Goal: Task Accomplishment & Management: Use online tool/utility

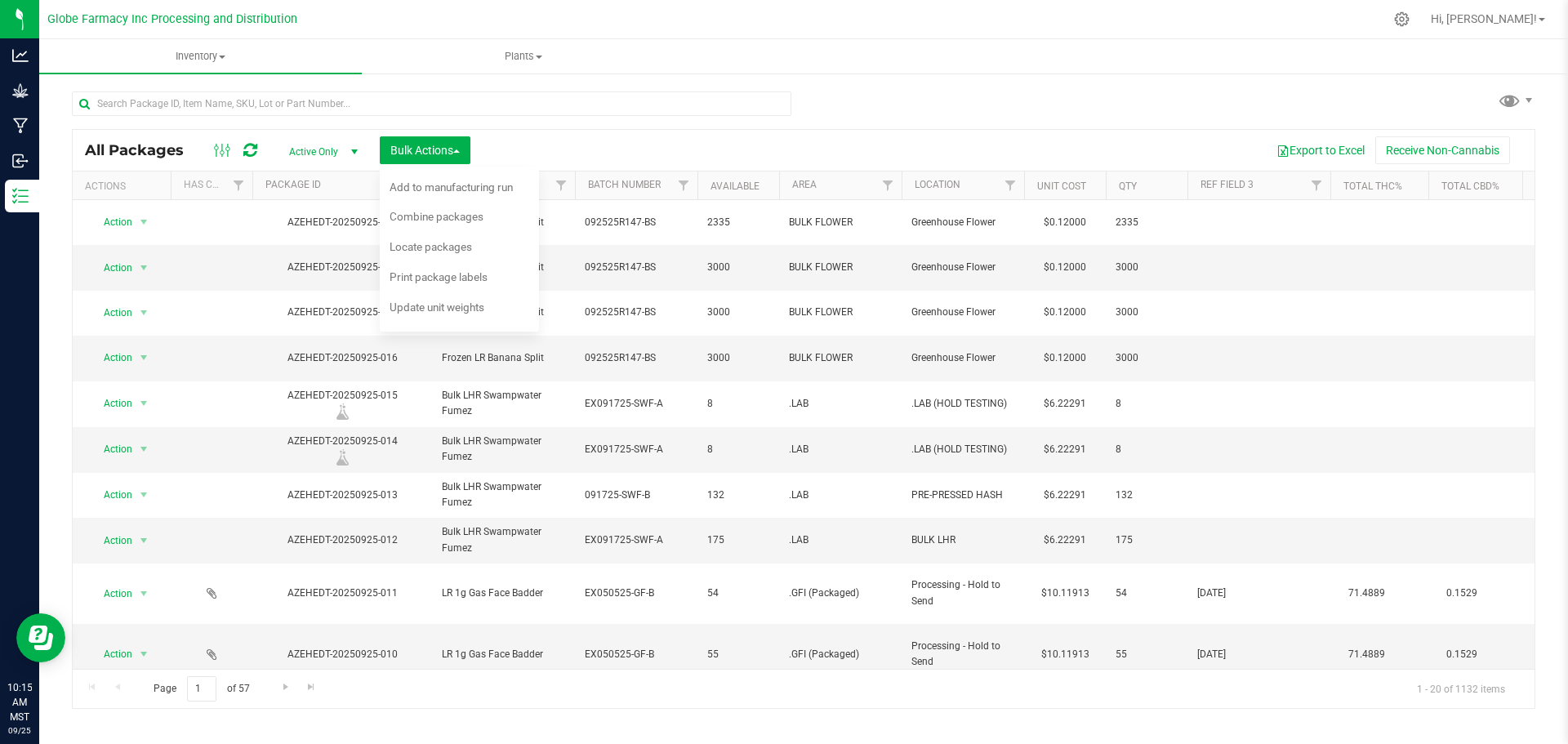
click at [628, 28] on div at bounding box center [844, 19] width 1080 height 32
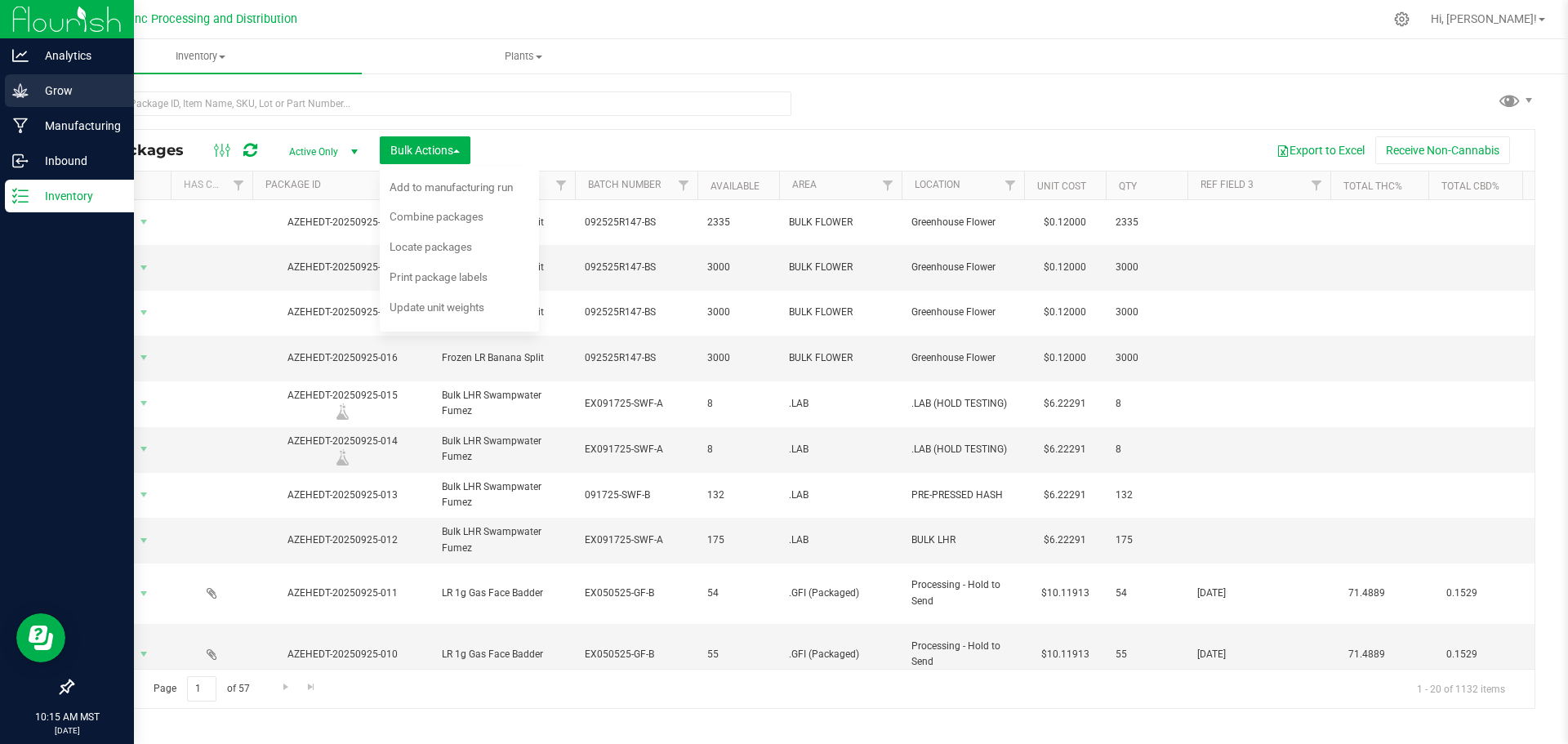
click at [20, 91] on icon at bounding box center [20, 90] width 16 height 16
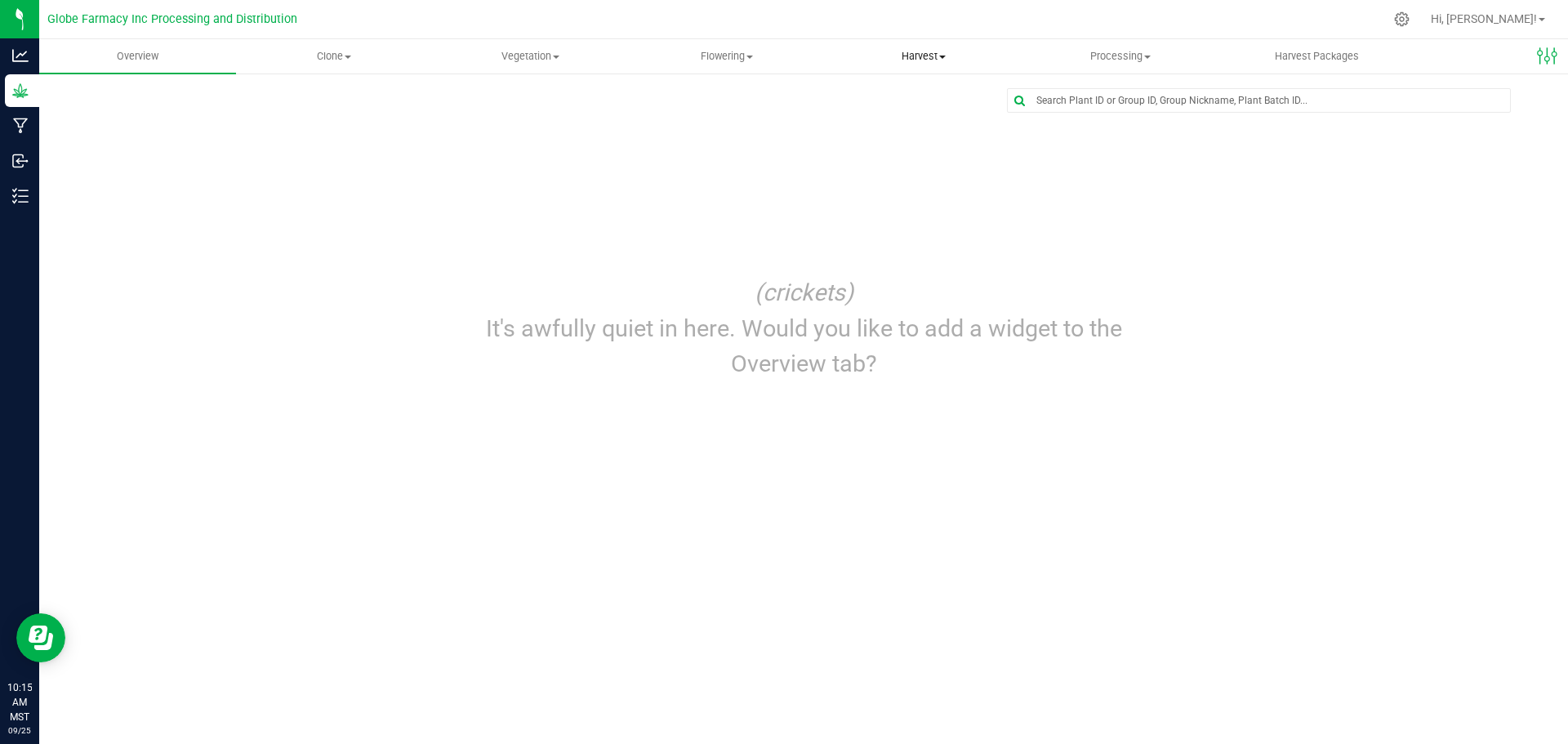
click at [939, 56] on span "Harvest" at bounding box center [924, 57] width 195 height 15
click at [938, 91] on li "Harvests" at bounding box center [924, 98] width 197 height 20
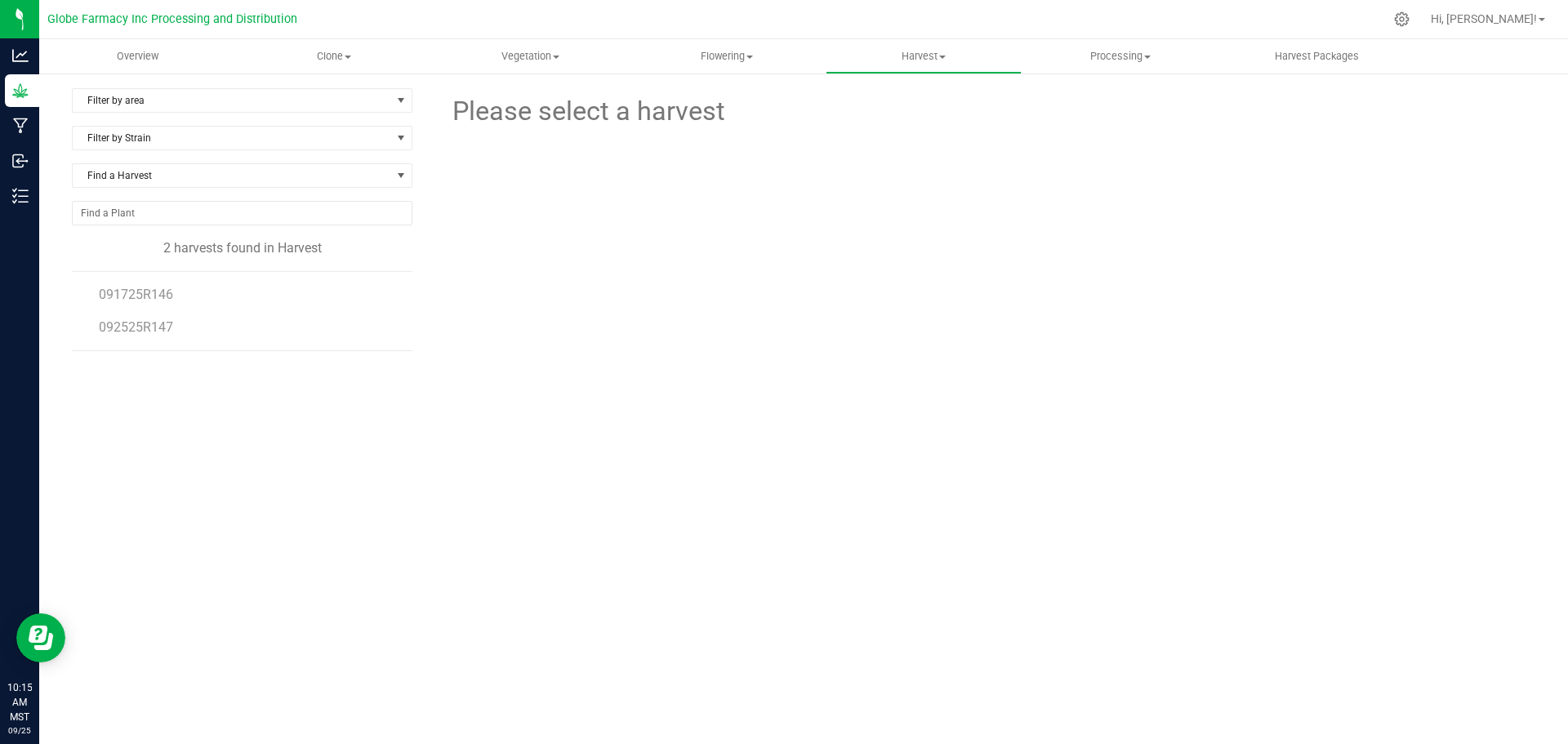
click at [309, 343] on li "092525R147" at bounding box center [249, 327] width 302 height 45
click at [164, 325] on span "092525R147" at bounding box center [135, 327] width 75 height 15
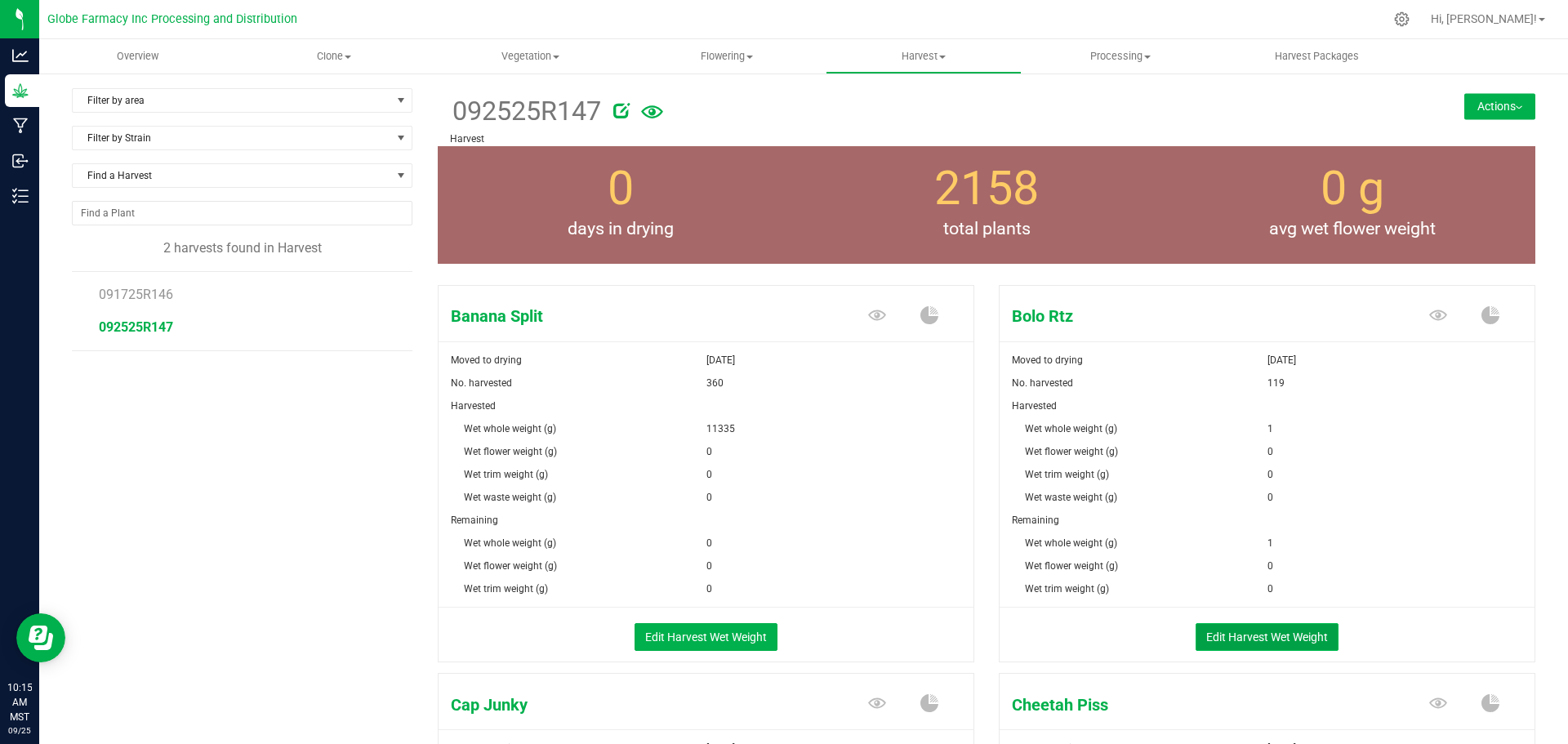
click at [1276, 642] on button "Edit Harvest Wet Weight" at bounding box center [1266, 636] width 143 height 27
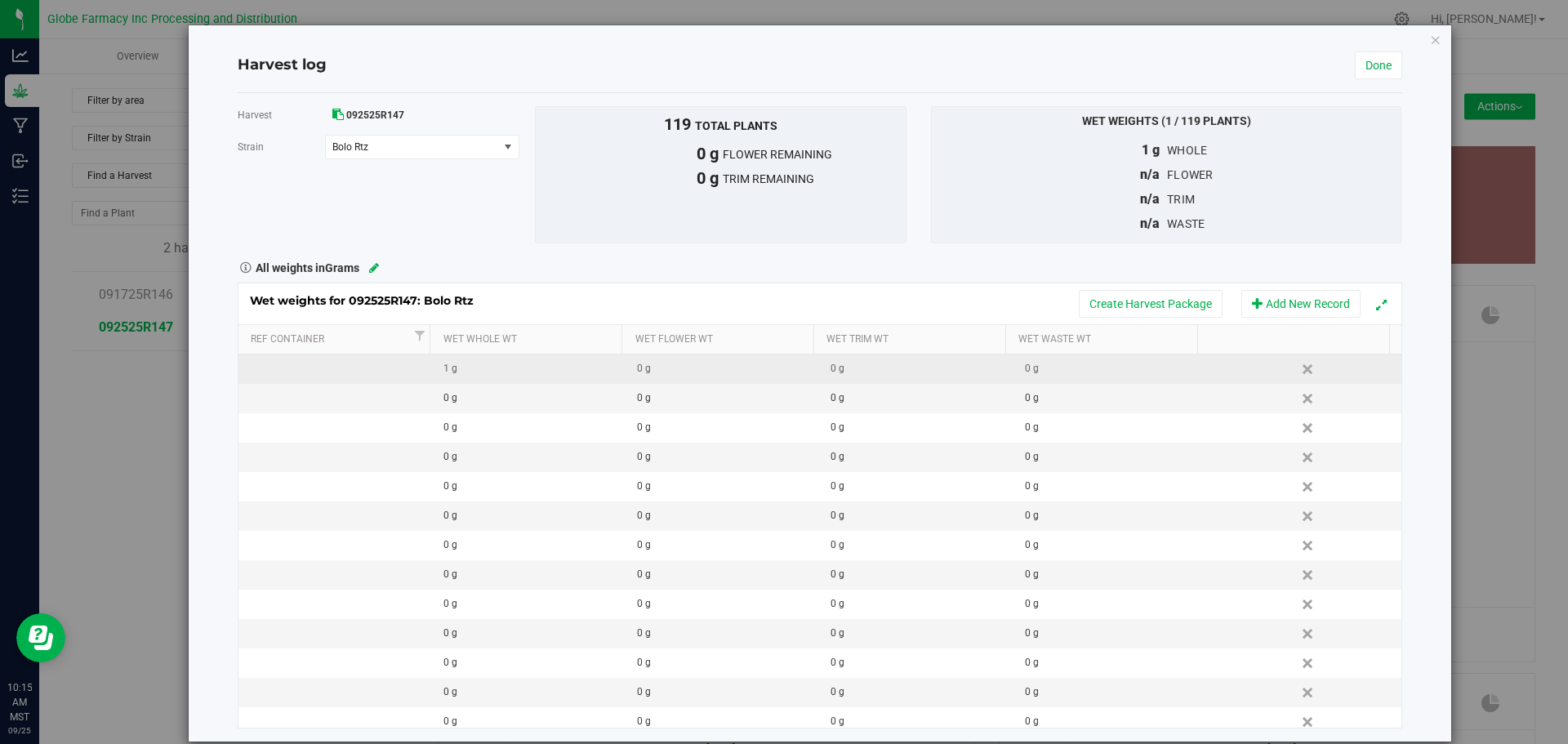
click at [482, 373] on div "1 g" at bounding box center [534, 369] width 182 height 15
type input "1"
type input "33800"
click at [553, 296] on div "Wet weights for 092525R147: Bolo Rtz Create Harvest Package Add New Record Ref …" at bounding box center [819, 505] width 1164 height 445
click at [1086, 301] on button "Create Harvest Package" at bounding box center [1151, 303] width 144 height 27
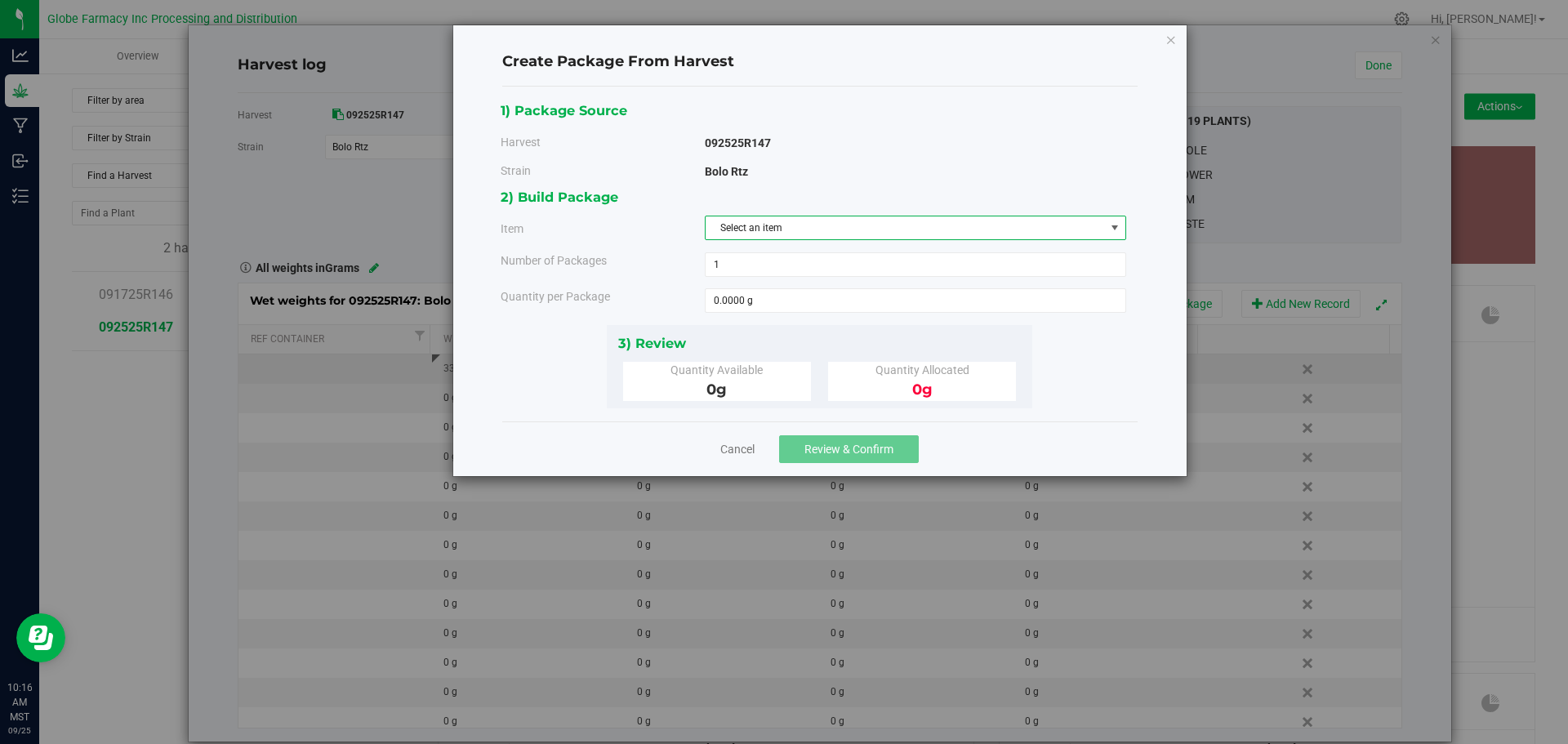
click at [936, 231] on span "Select an item" at bounding box center [905, 228] width 399 height 23
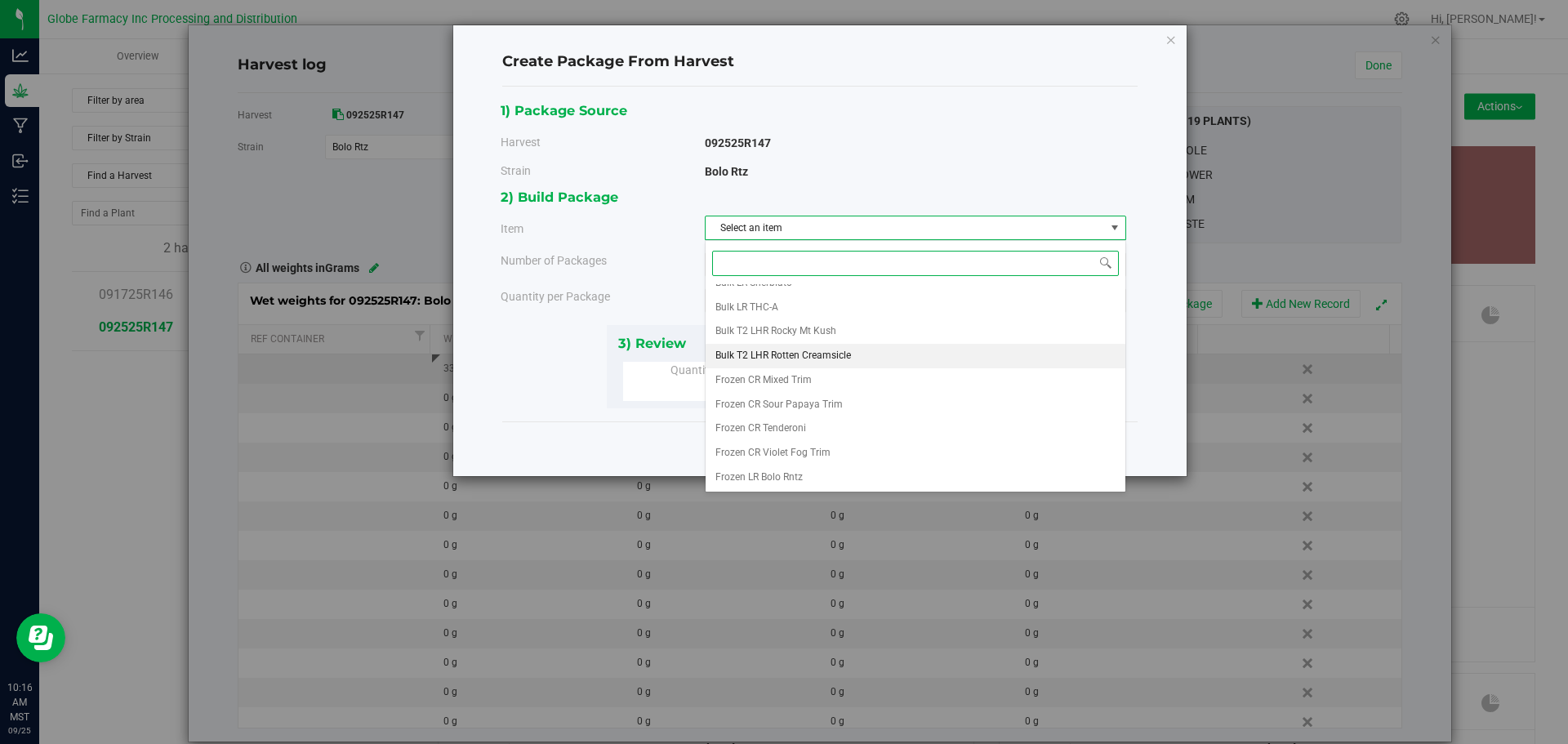
scroll to position [183, 0]
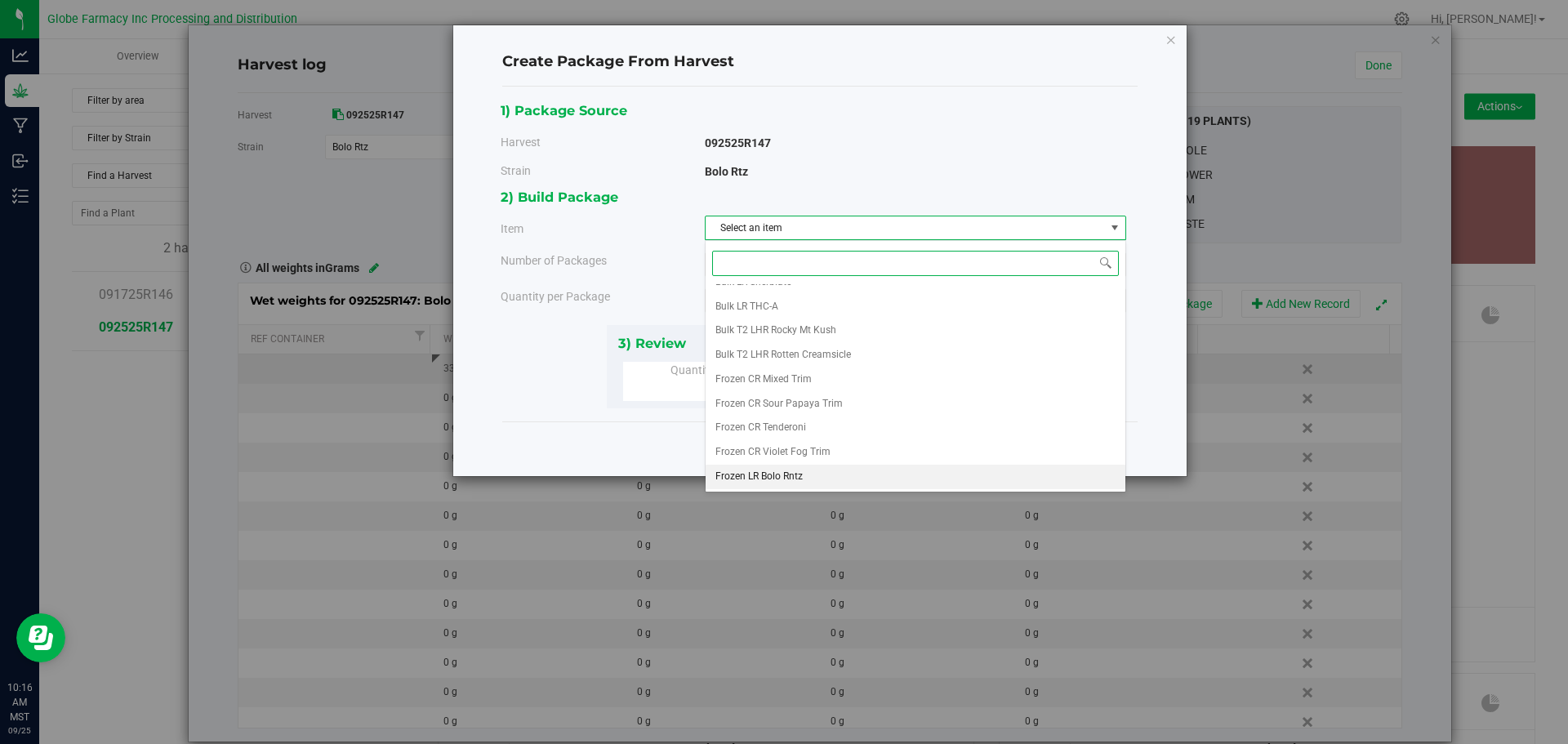
click at [778, 472] on span "Frozen LR Bolo Rntz" at bounding box center [759, 476] width 87 height 21
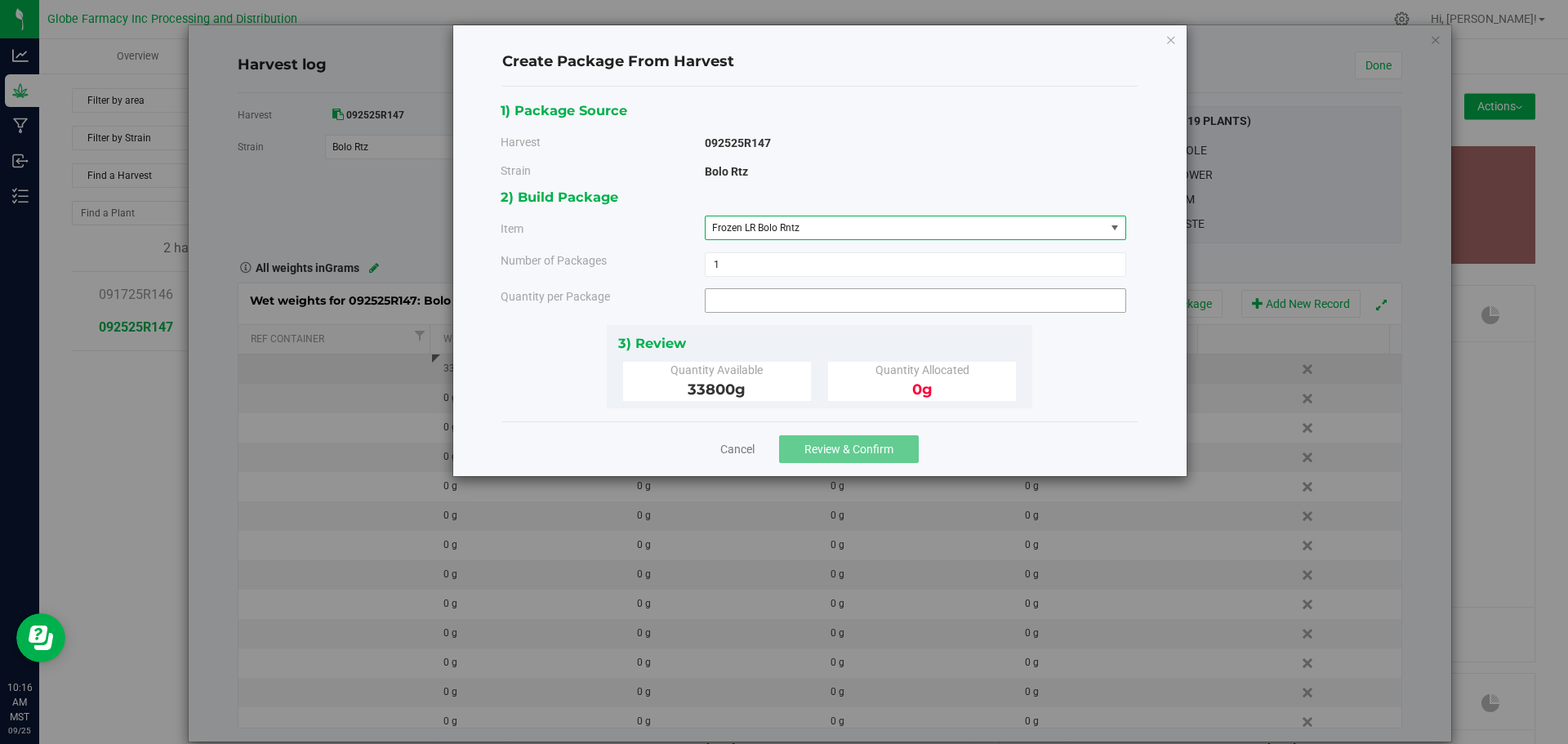
click at [758, 303] on span at bounding box center [915, 301] width 422 height 25
type input "0.0000 g"
click at [791, 258] on span "1 1" at bounding box center [915, 265] width 422 height 25
type input "10"
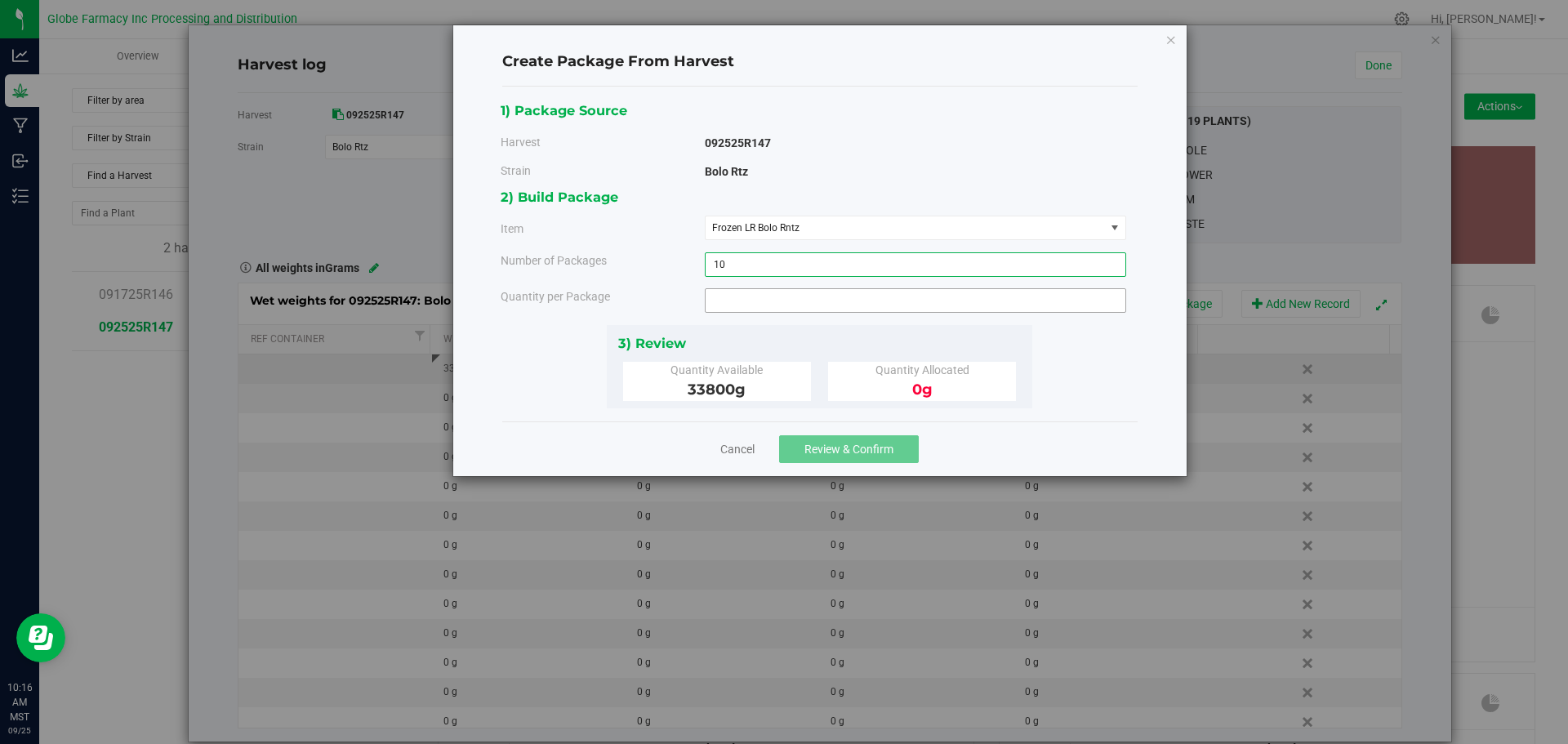
click at [864, 308] on span at bounding box center [915, 301] width 422 height 25
type input "3000"
type input "3000.0000 g"
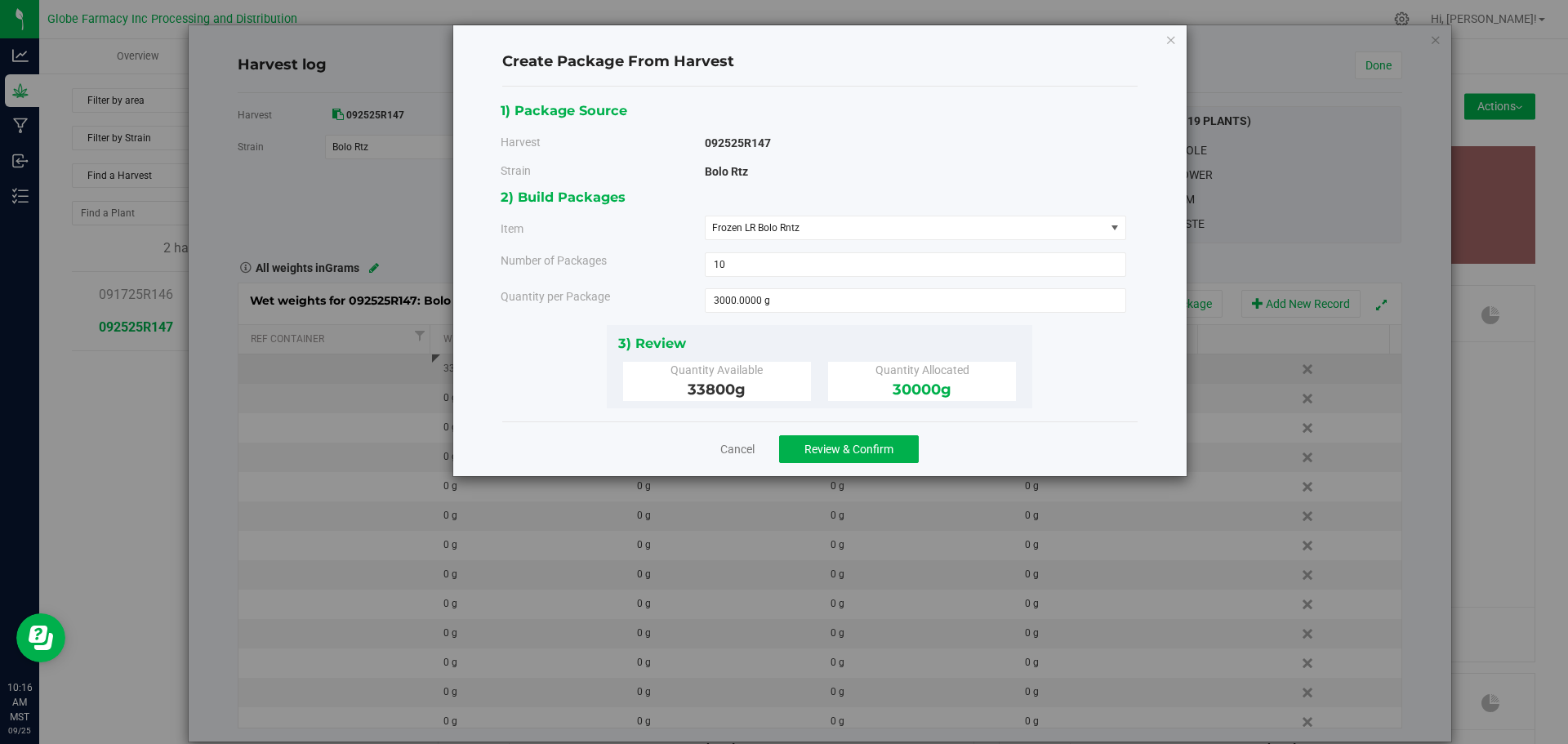
click at [739, 347] on div "3) Review" at bounding box center [820, 342] width 404 height 22
click at [834, 446] on span "Review & Confirm" at bounding box center [849, 449] width 89 height 13
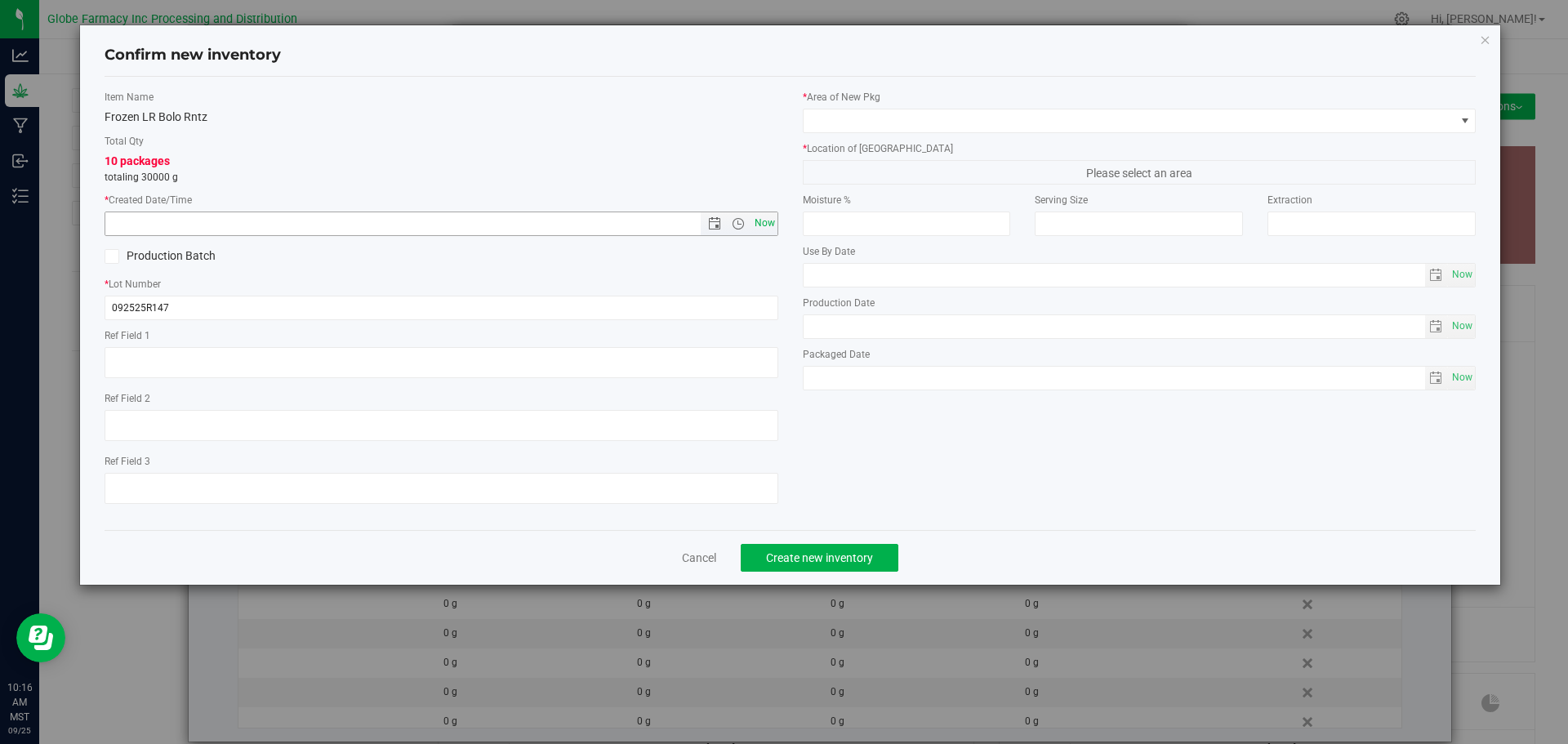
click at [774, 224] on span "Now" at bounding box center [764, 223] width 27 height 24
type input "[DATE] 10:16 AM"
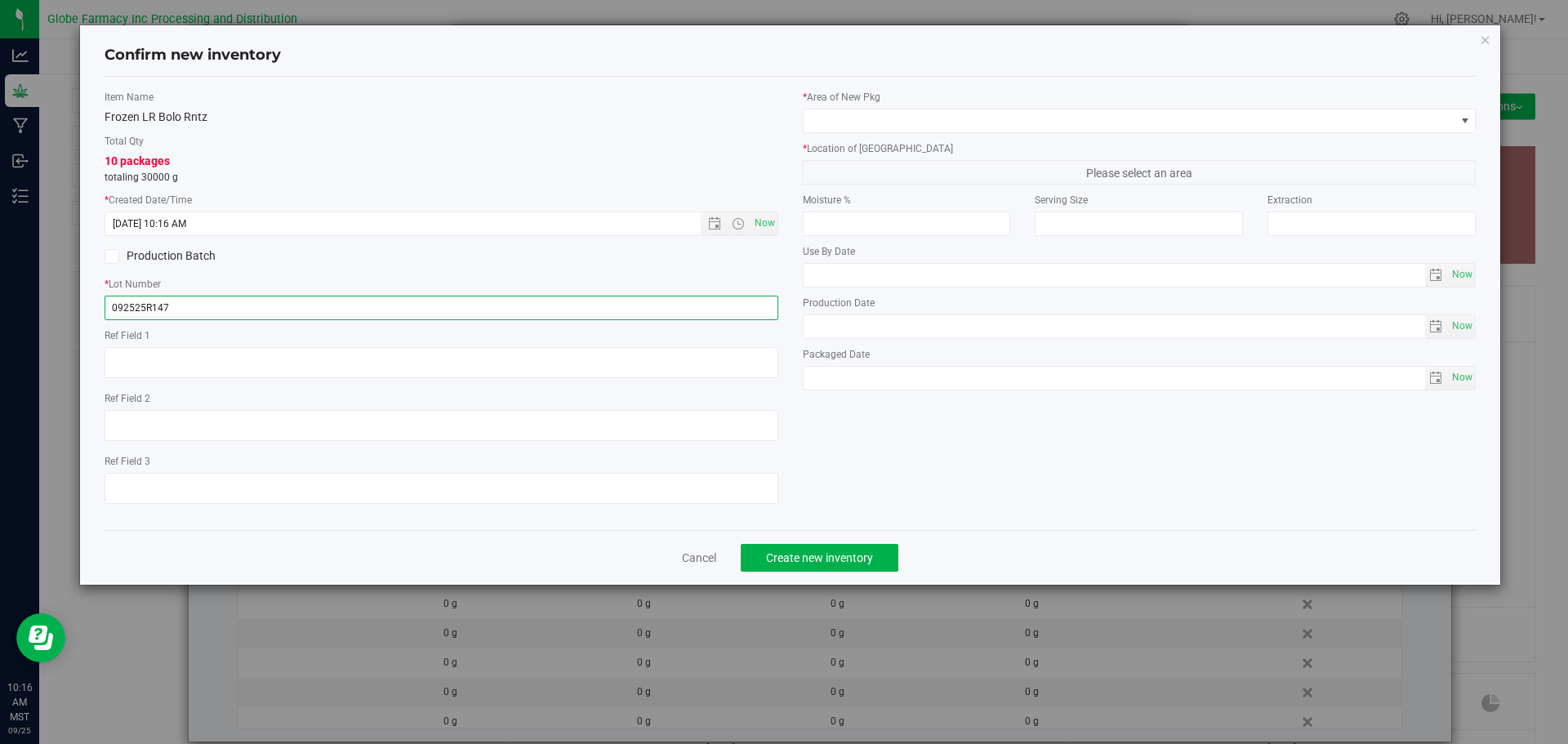
click at [722, 303] on input "092525R147" at bounding box center [442, 308] width 673 height 25
type input "092525R147-BR"
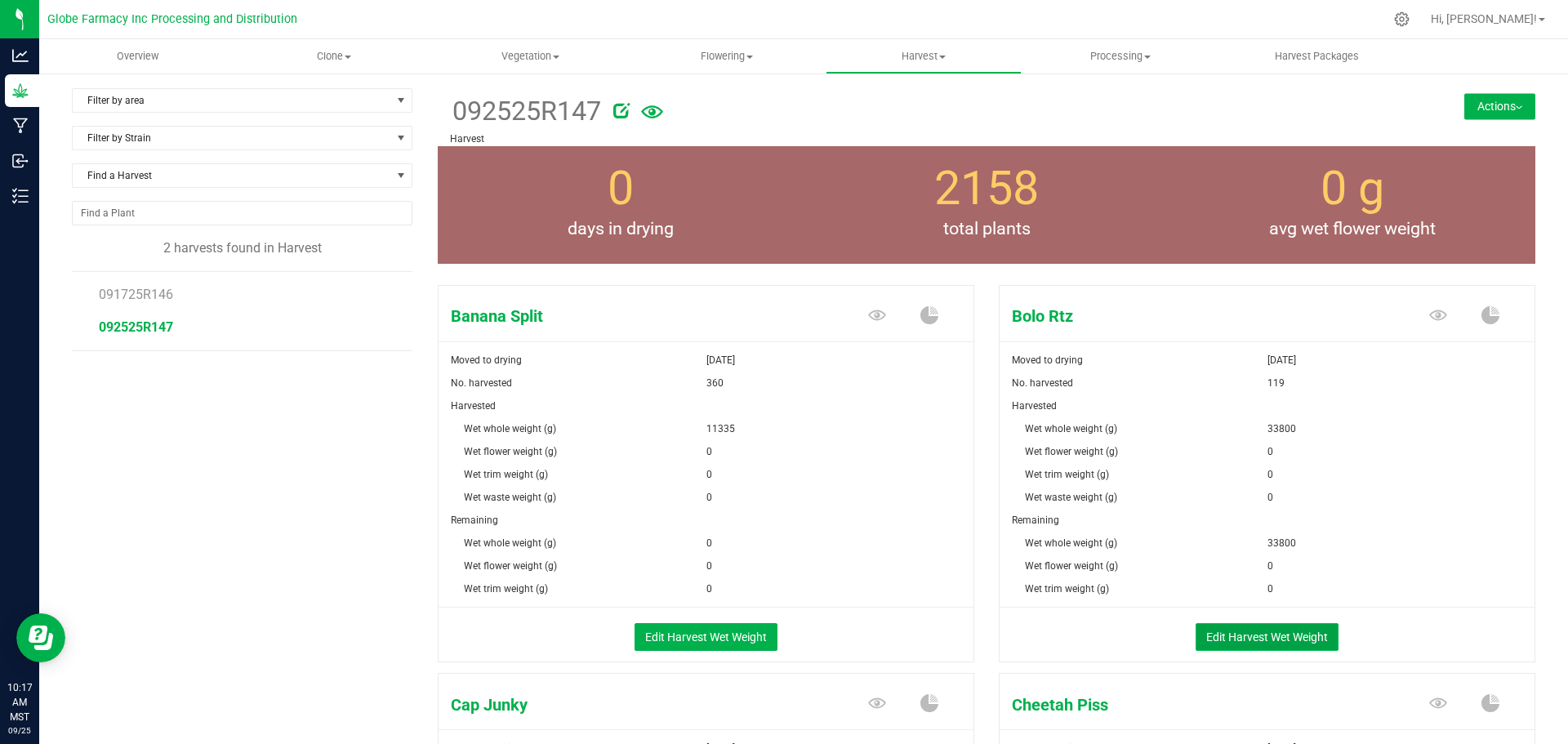
click at [1225, 632] on button "Edit Harvest Wet Weight" at bounding box center [1266, 636] width 143 height 27
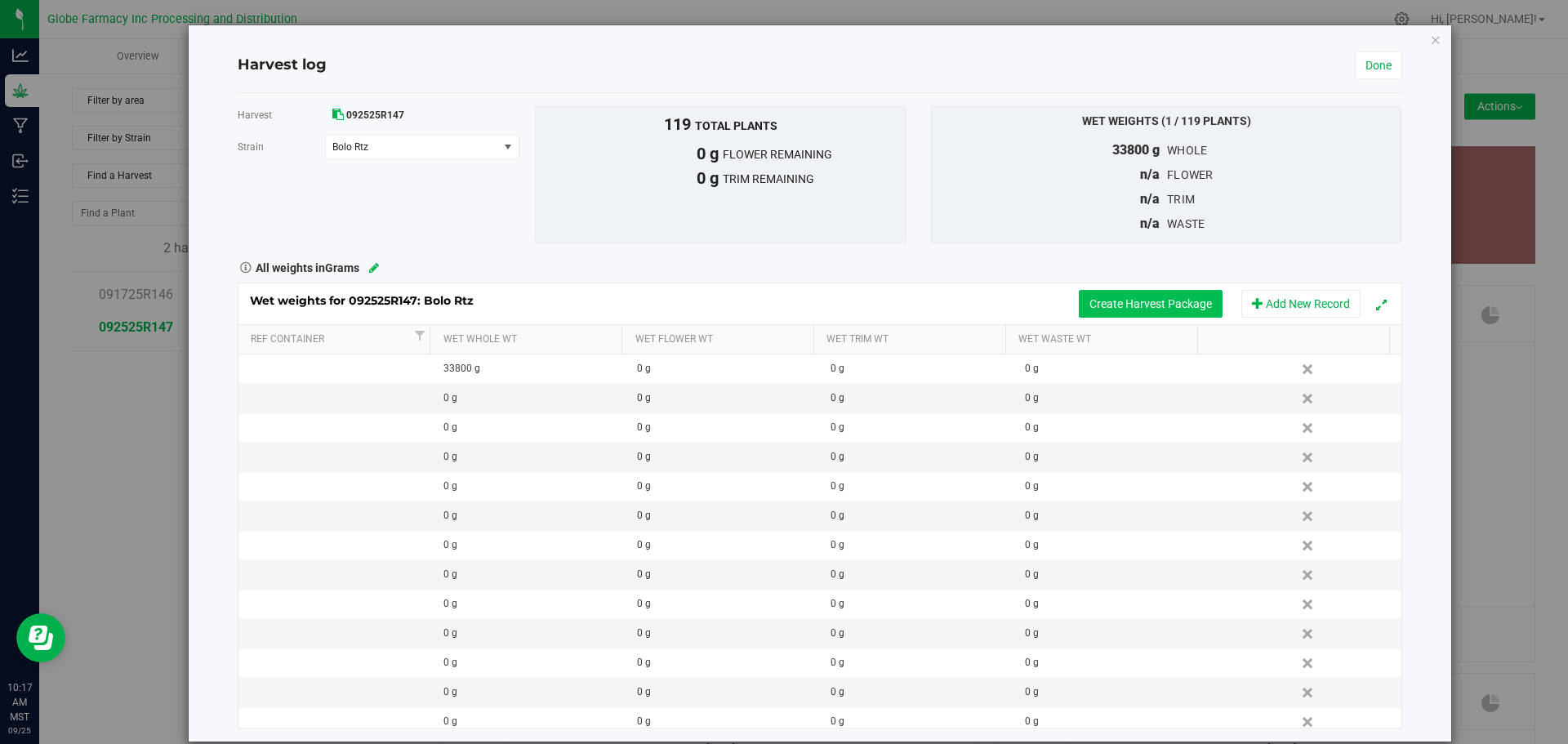
click at [1079, 303] on button "Create Harvest Package" at bounding box center [1151, 303] width 144 height 27
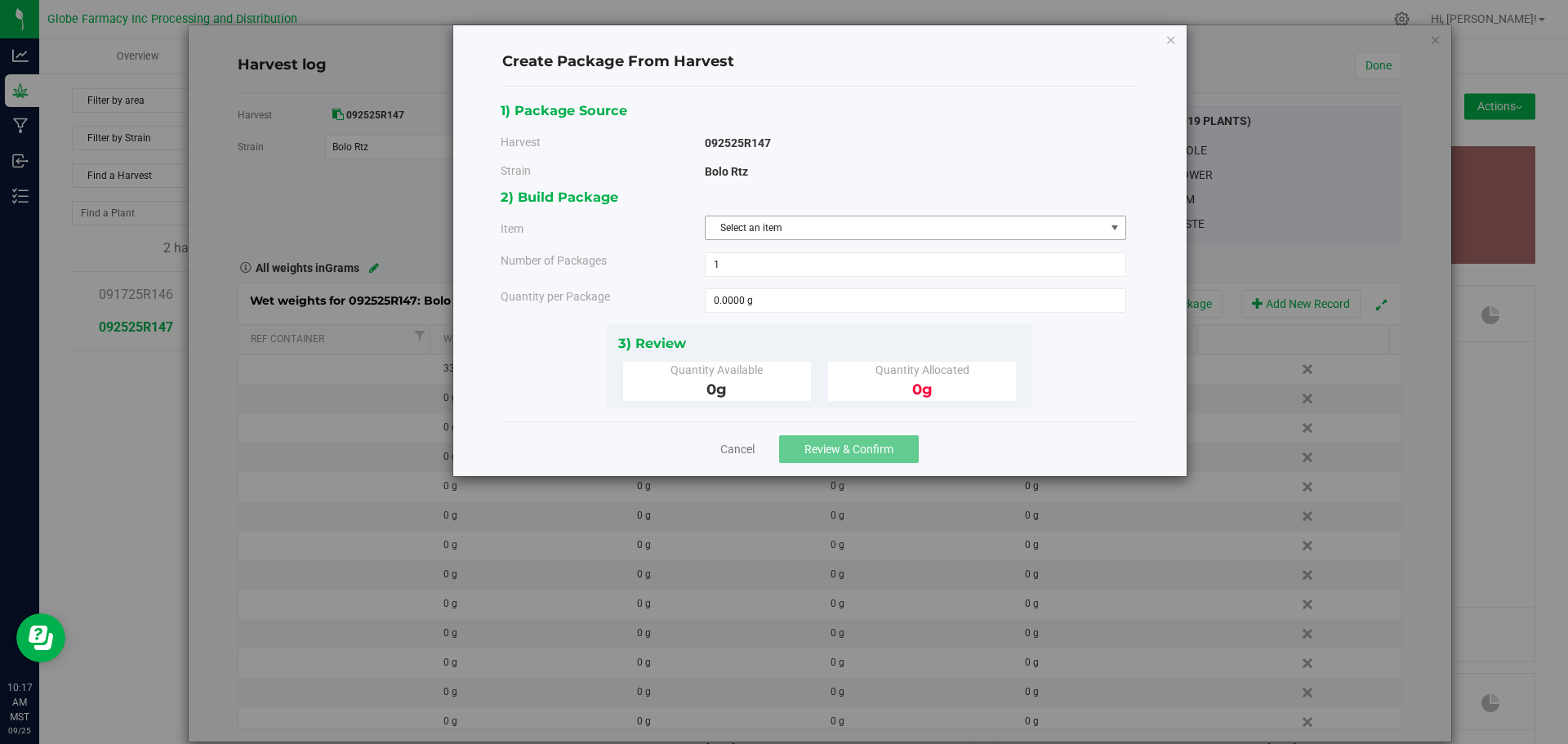
click at [847, 223] on span "Select an item" at bounding box center [905, 228] width 399 height 23
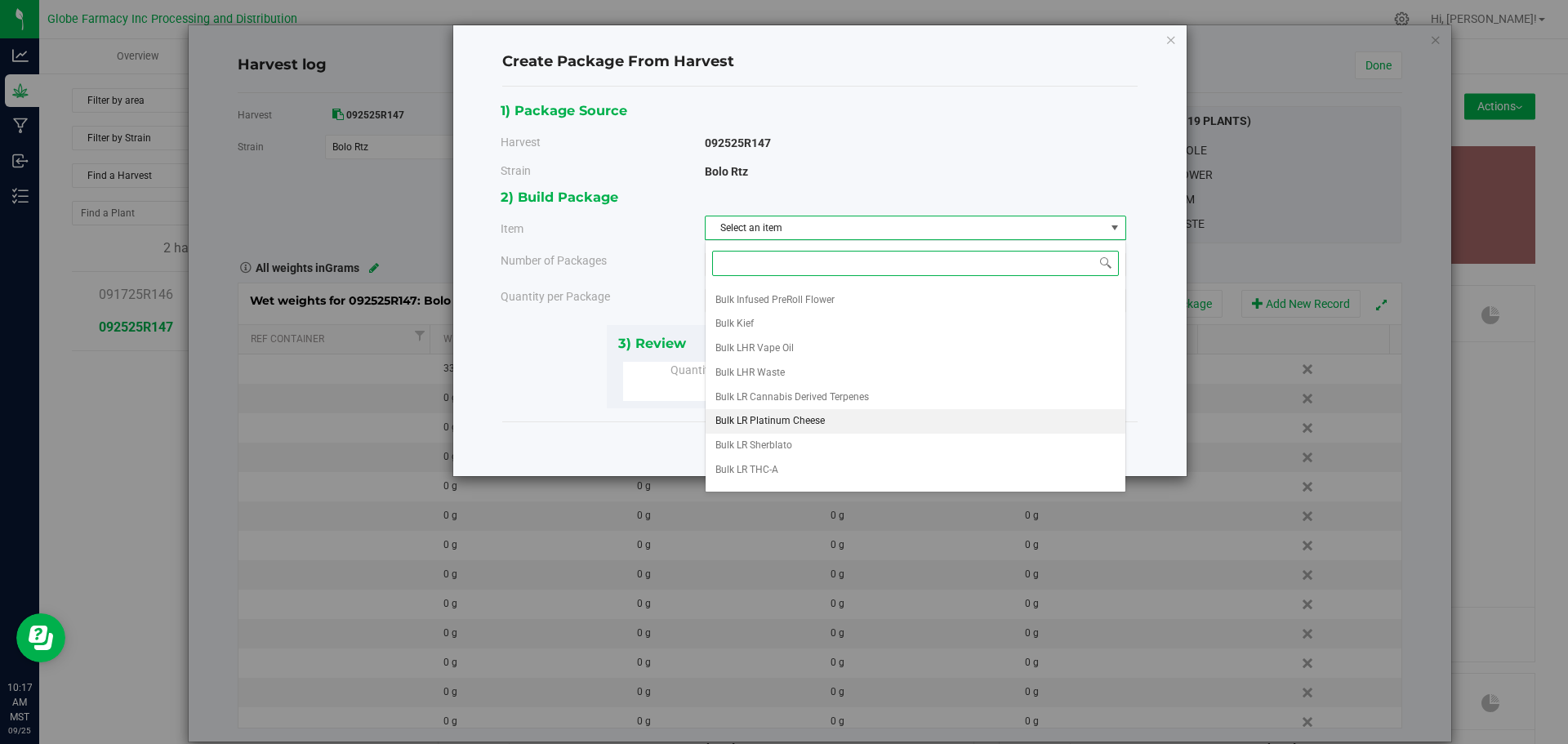
scroll to position [183, 0]
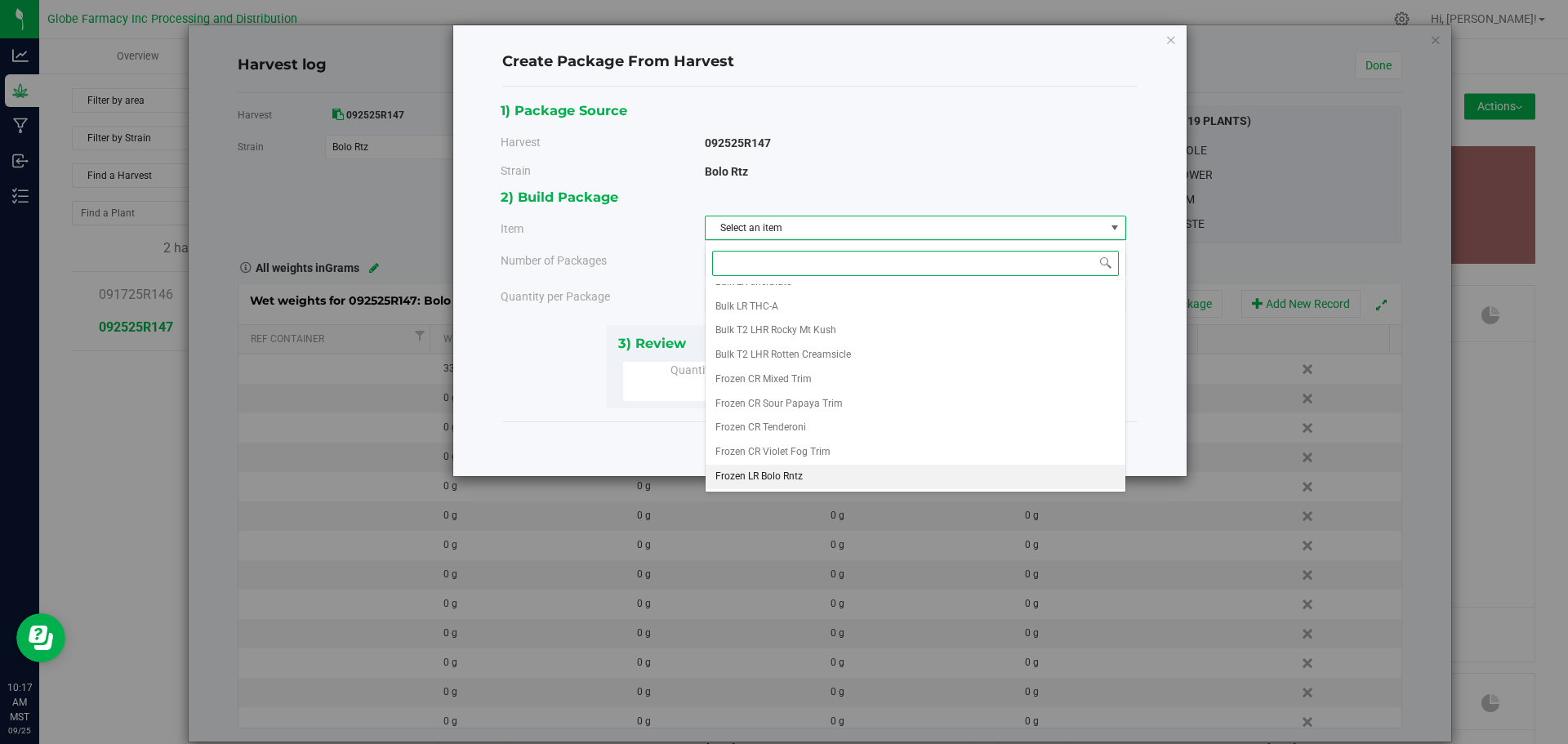
click at [748, 476] on span "Frozen LR Bolo Rntz" at bounding box center [759, 476] width 87 height 21
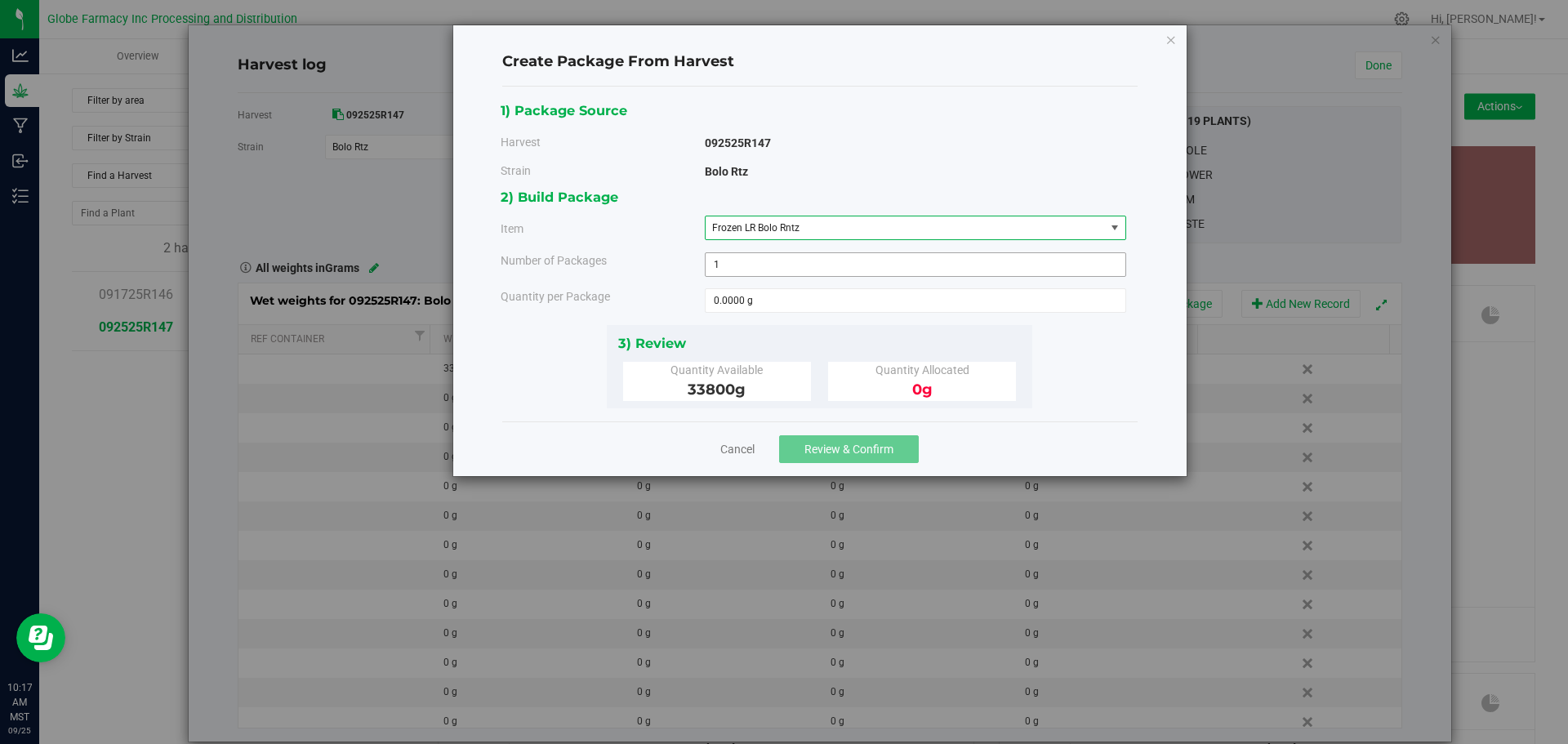
click at [753, 271] on span "1 1" at bounding box center [915, 265] width 422 height 25
type input "10"
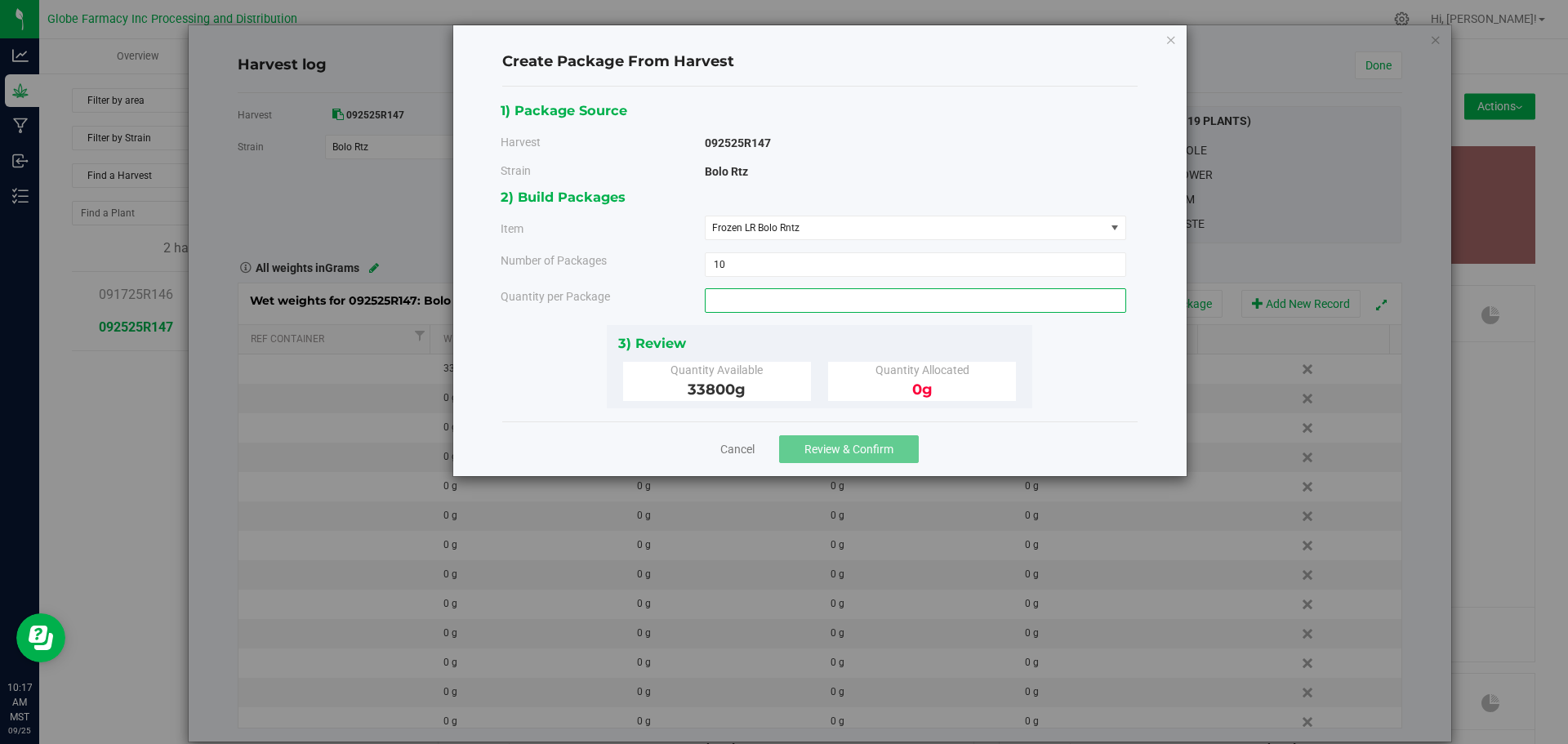
click at [745, 294] on span at bounding box center [915, 301] width 422 height 25
type input "3000"
type input "3000.0000 g"
click at [735, 326] on div "3) Review Quantity Available 33800 g Quantity Allocated 0 g" at bounding box center [820, 367] width 426 height 83
click at [817, 446] on span "Review & Confirm" at bounding box center [849, 449] width 89 height 13
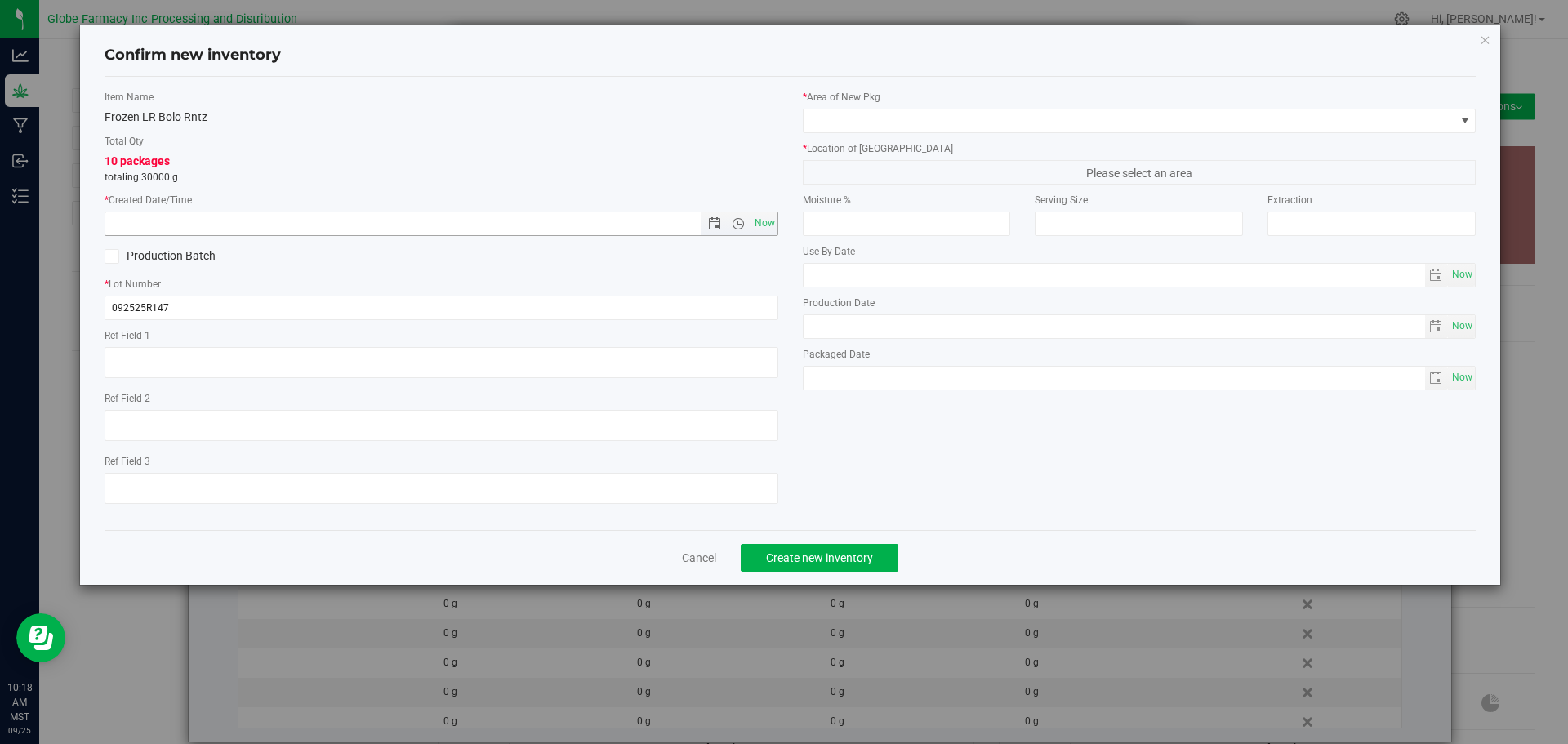
click at [596, 226] on input "text" at bounding box center [416, 224] width 623 height 23
click at [757, 231] on span "Now" at bounding box center [764, 223] width 27 height 24
type input "9/25/2025 10:18 AM"
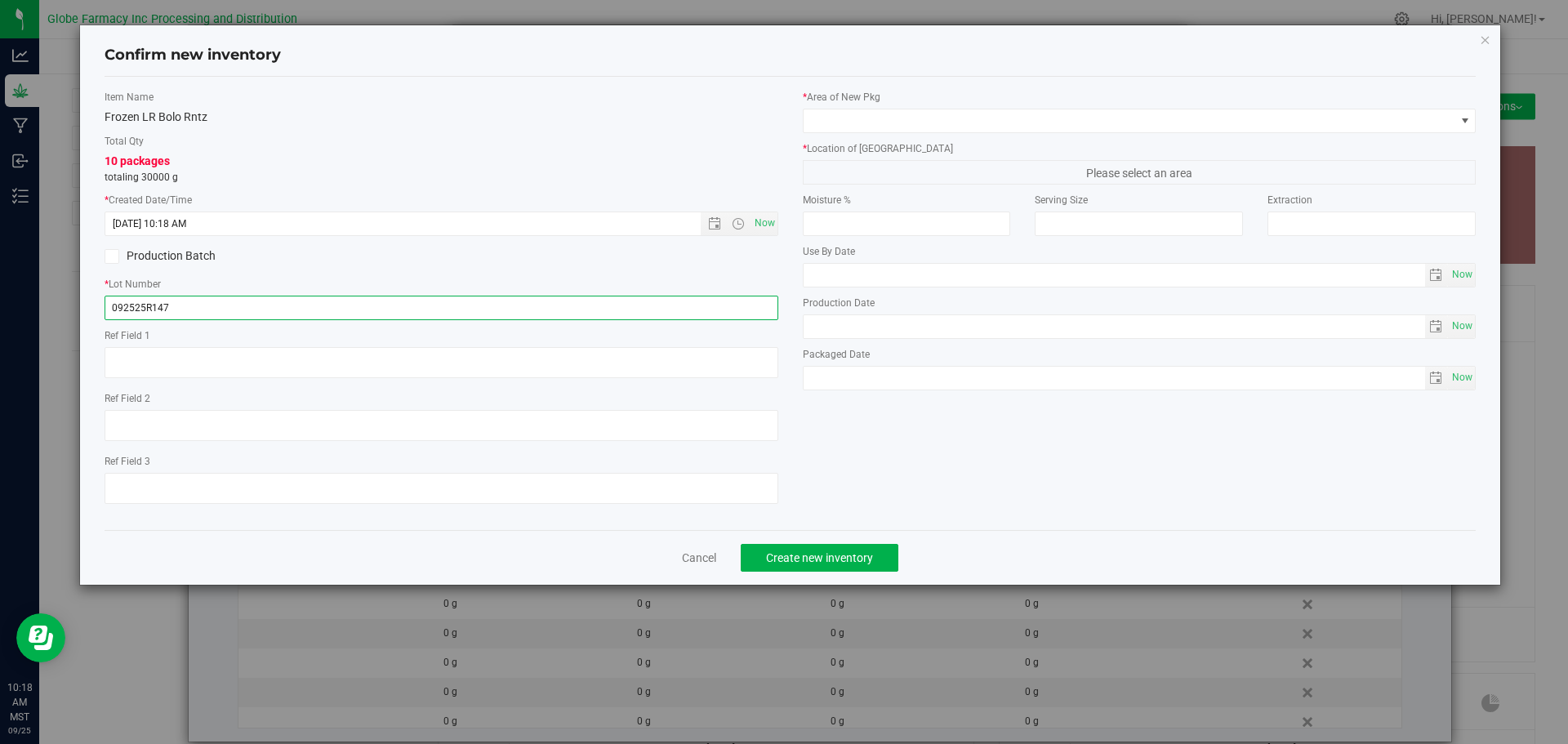
click at [693, 317] on input "092525R147" at bounding box center [442, 308] width 673 height 25
type input "092525R147-BORT"
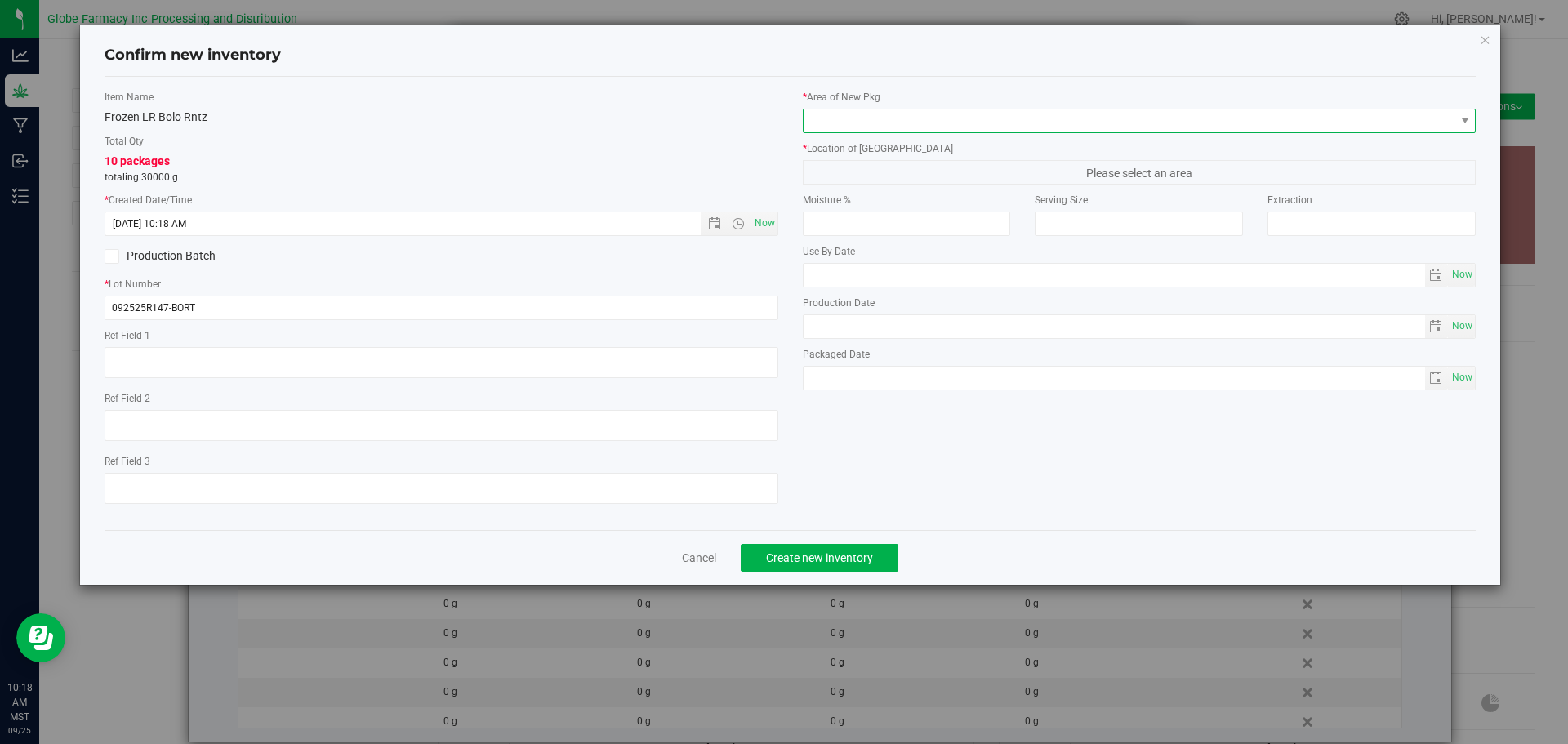
click at [806, 112] on span at bounding box center [1129, 121] width 652 height 23
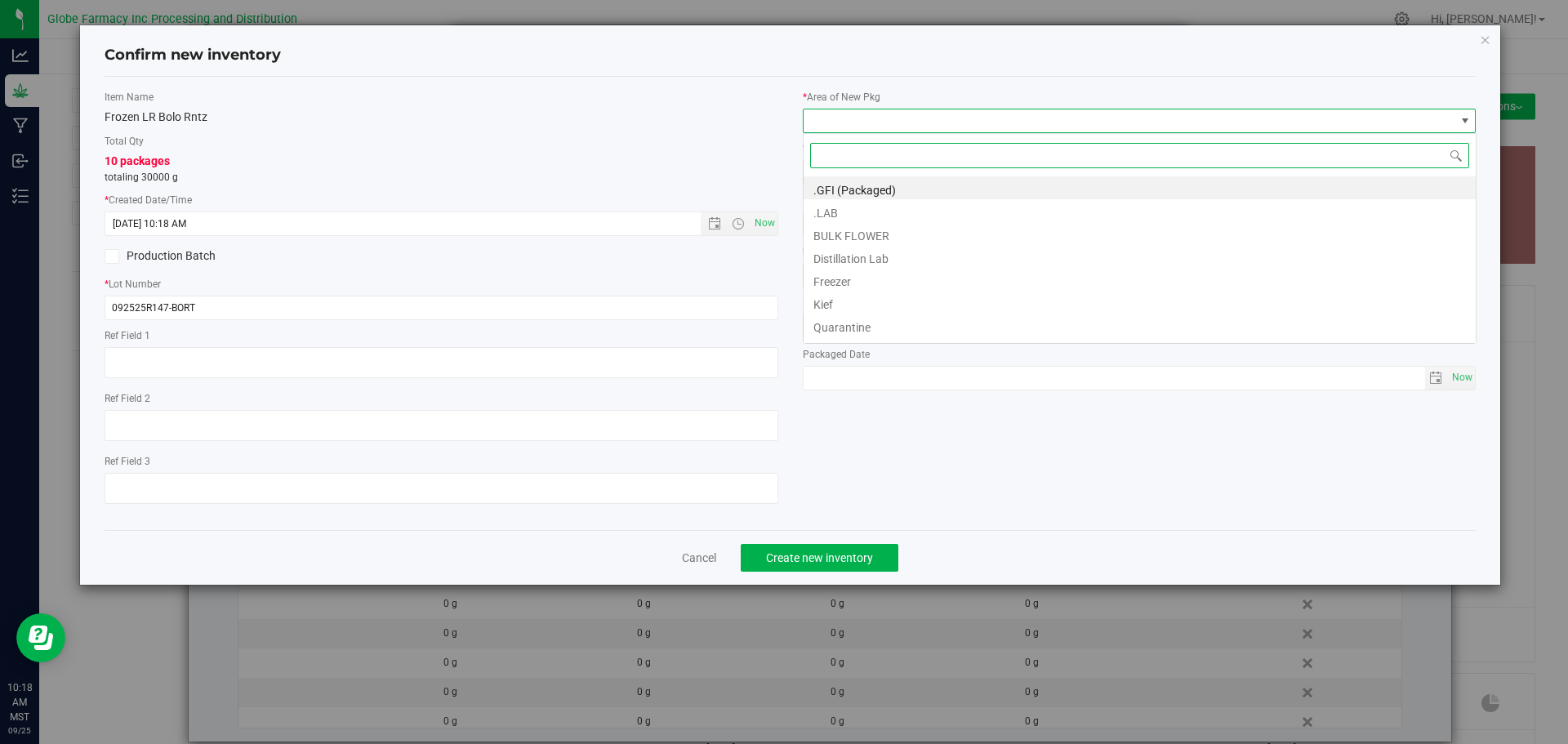
scroll to position [25, 673]
click at [876, 231] on li "BULK FLOWER" at bounding box center [1140, 234] width 672 height 23
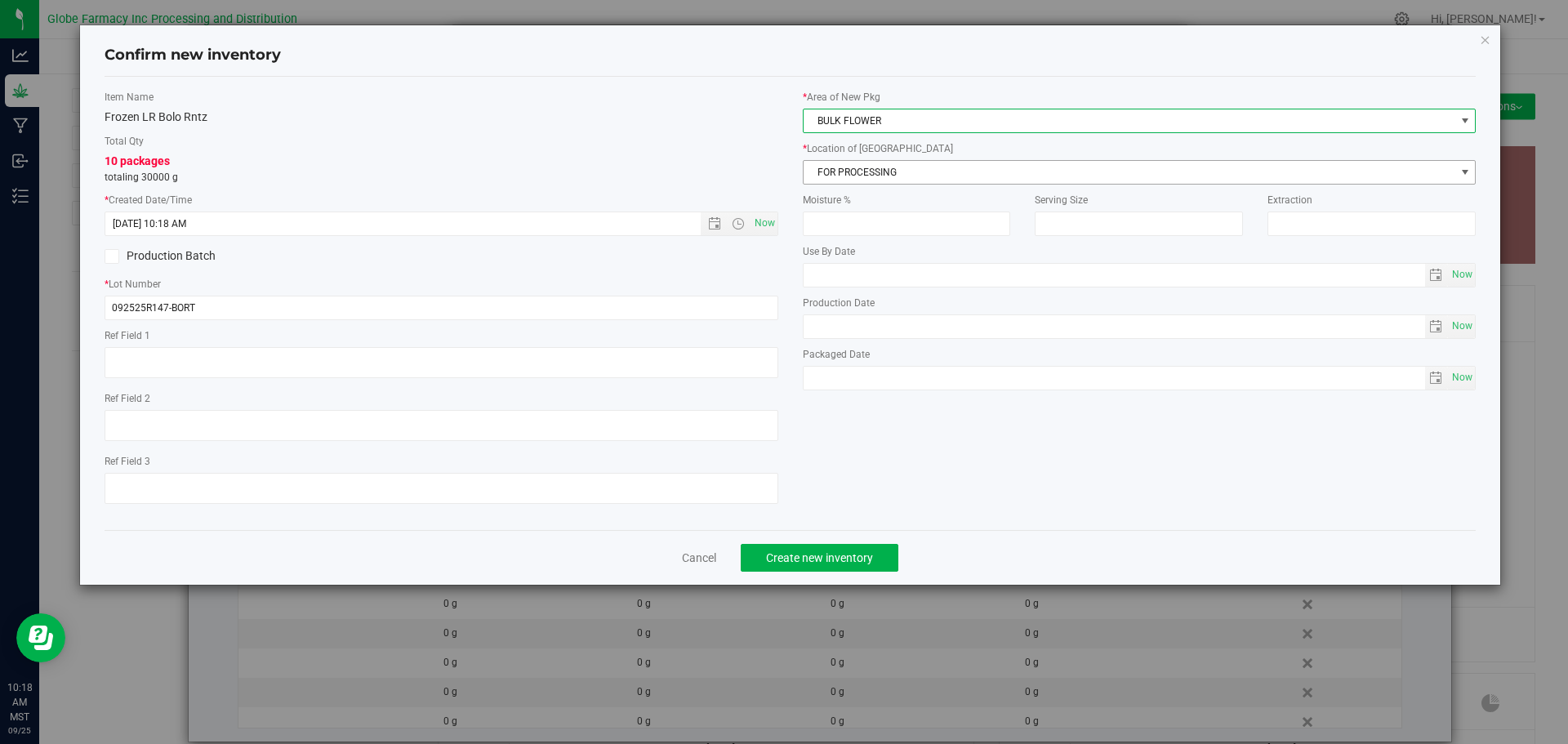
click at [865, 171] on span "FOR PROCESSING" at bounding box center [1129, 172] width 652 height 23
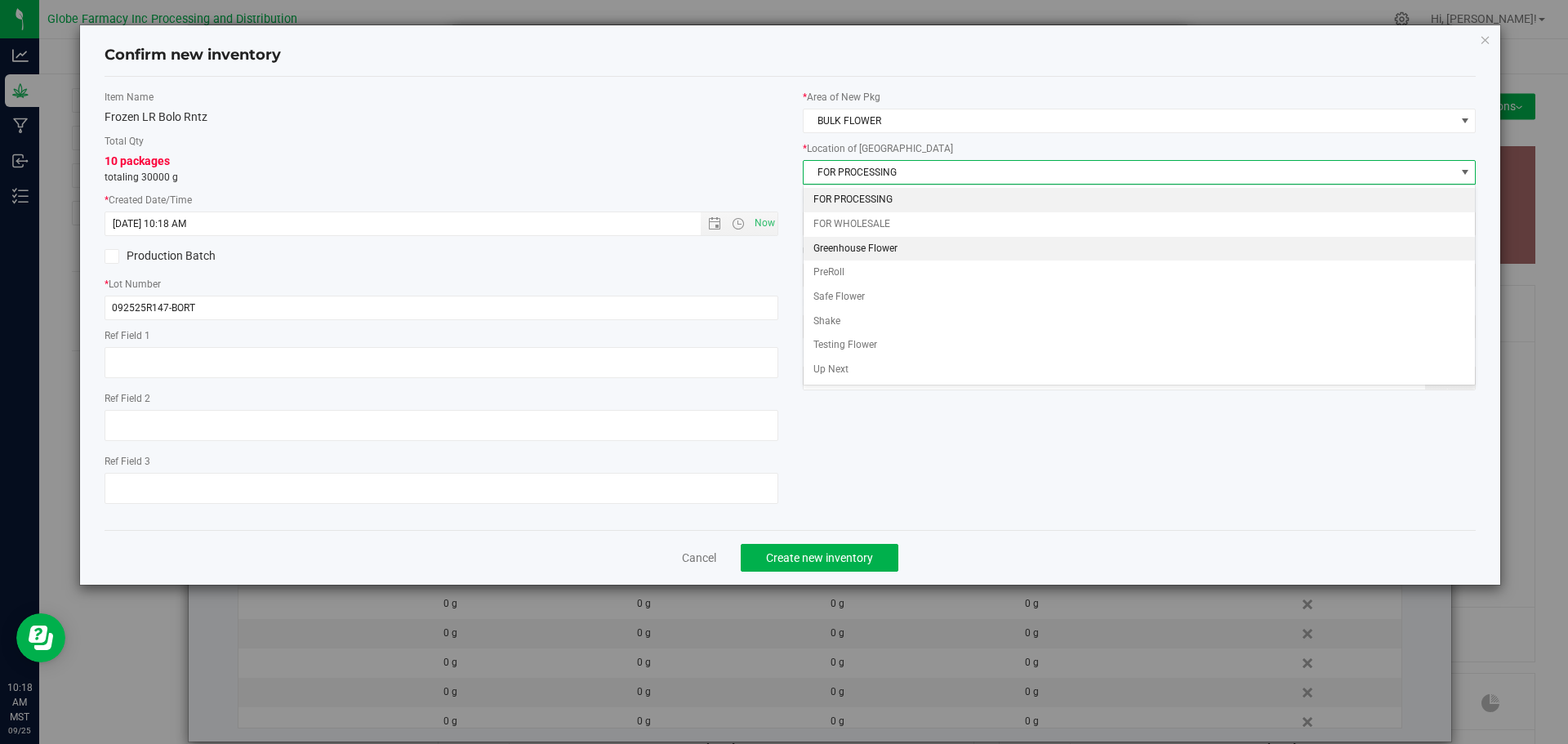
click at [865, 238] on li "Greenhouse Flower" at bounding box center [1140, 249] width 672 height 25
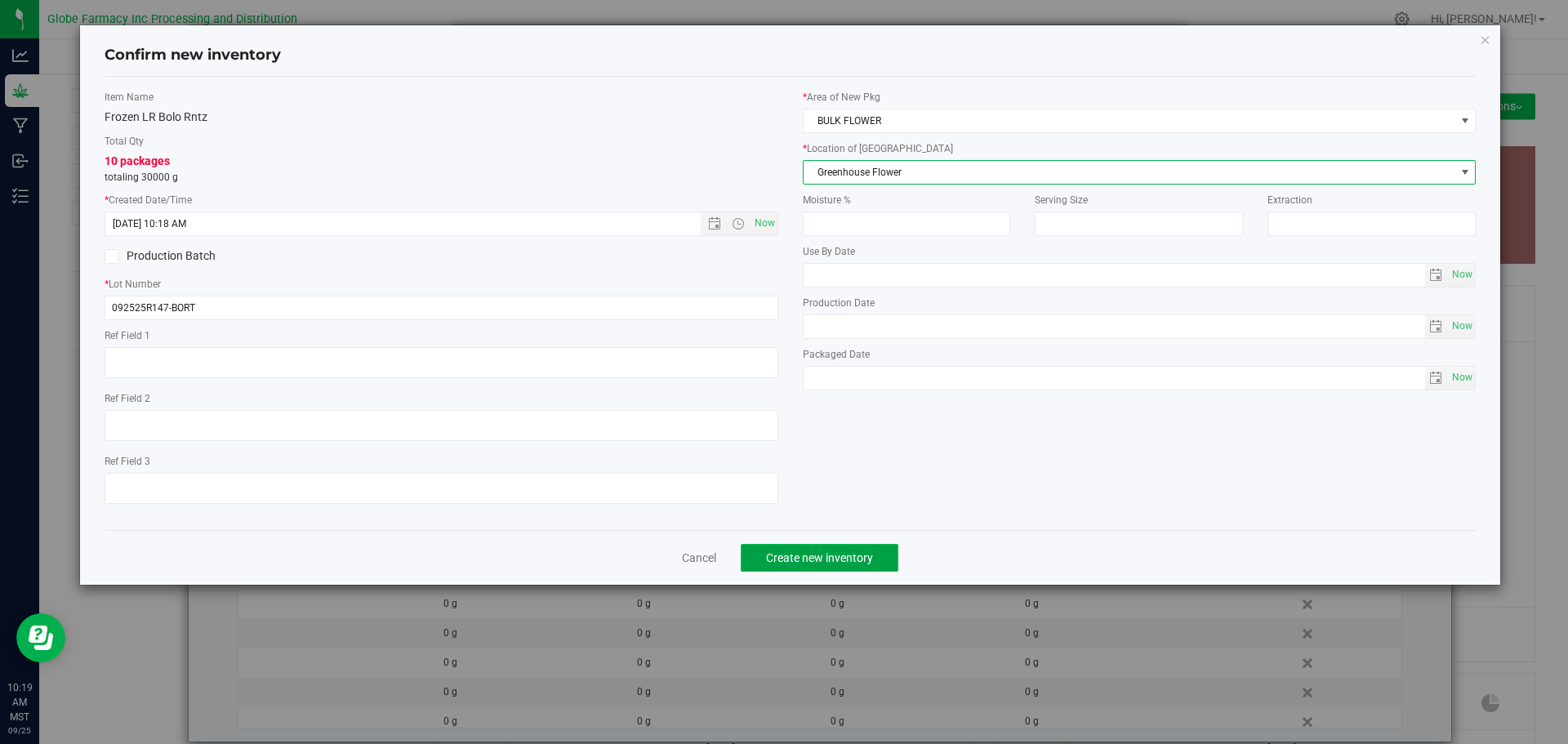
click at [841, 564] on button "Create new inventory" at bounding box center [819, 557] width 158 height 27
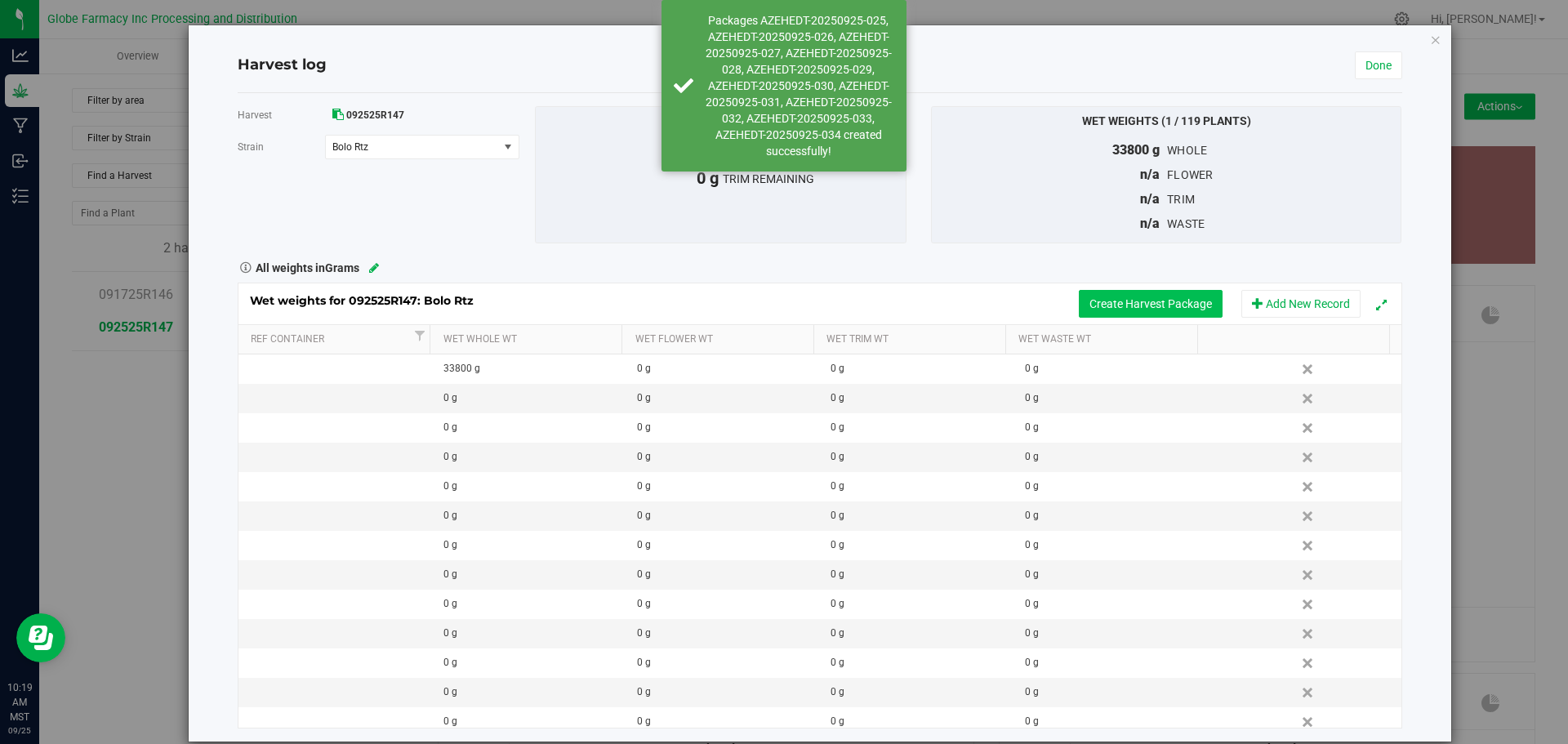
click at [1101, 300] on button "Create Harvest Package" at bounding box center [1151, 303] width 144 height 27
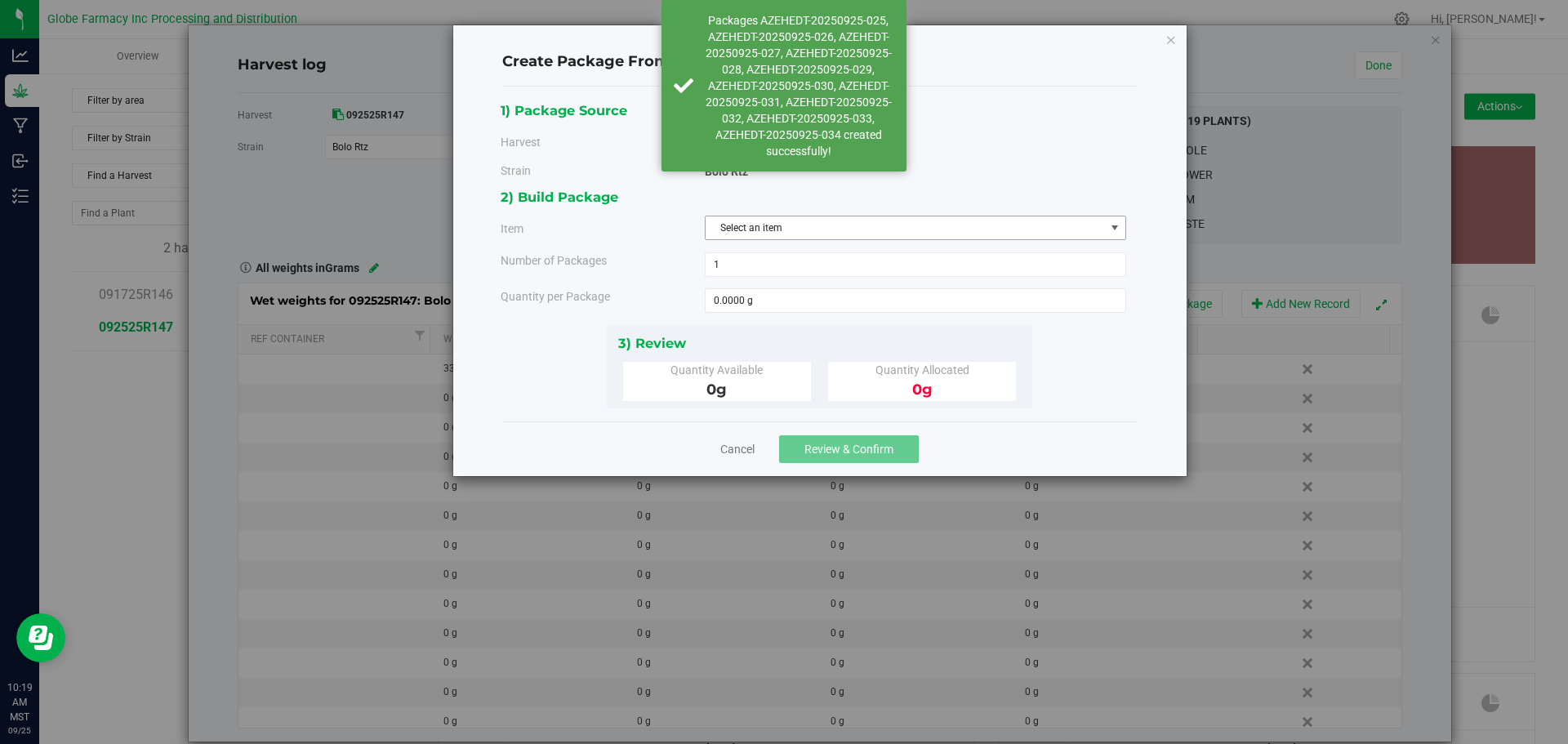
click at [782, 228] on span "Select an item" at bounding box center [905, 228] width 399 height 23
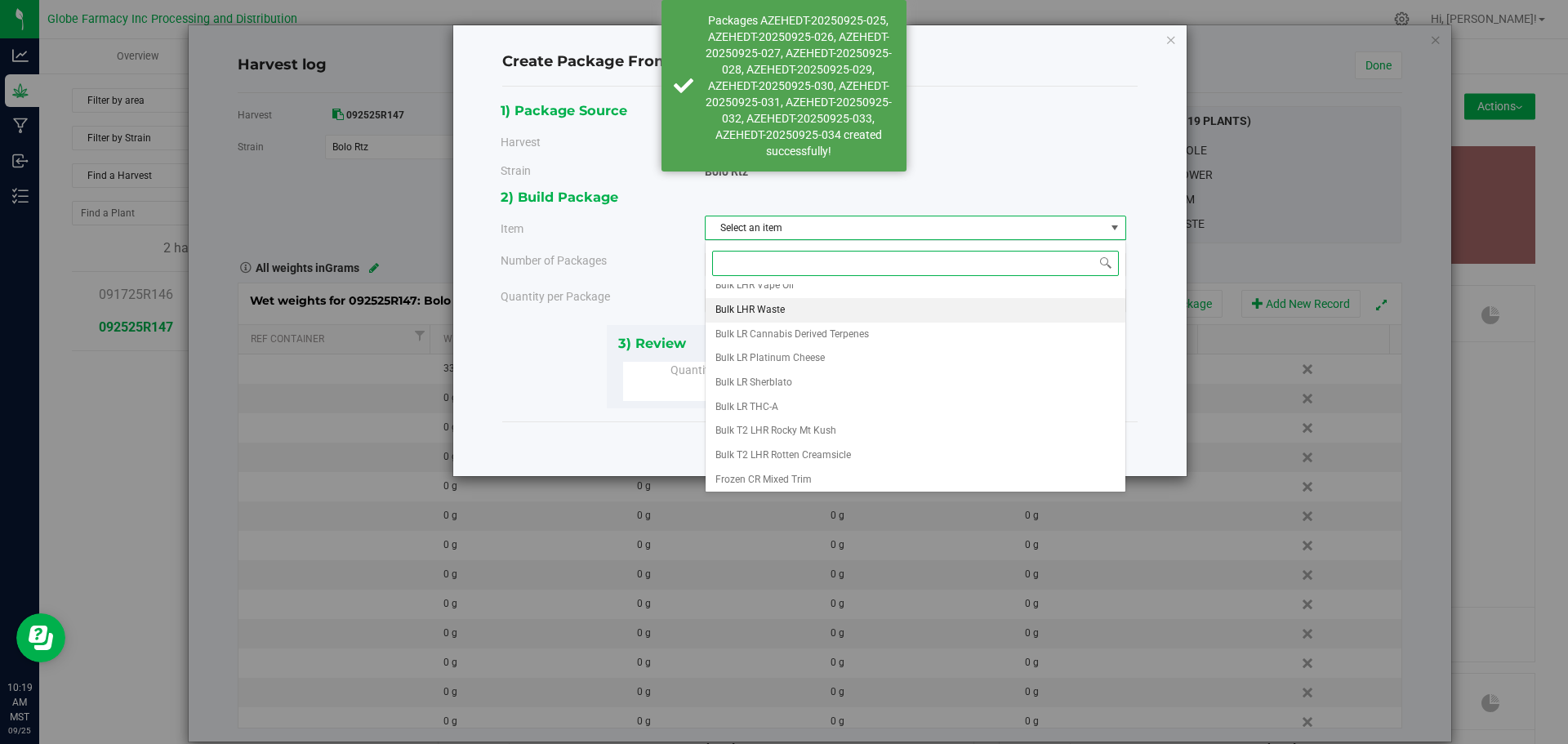
scroll to position [183, 0]
click at [758, 476] on span "Frozen LR Bolo Rntz" at bounding box center [759, 476] width 87 height 21
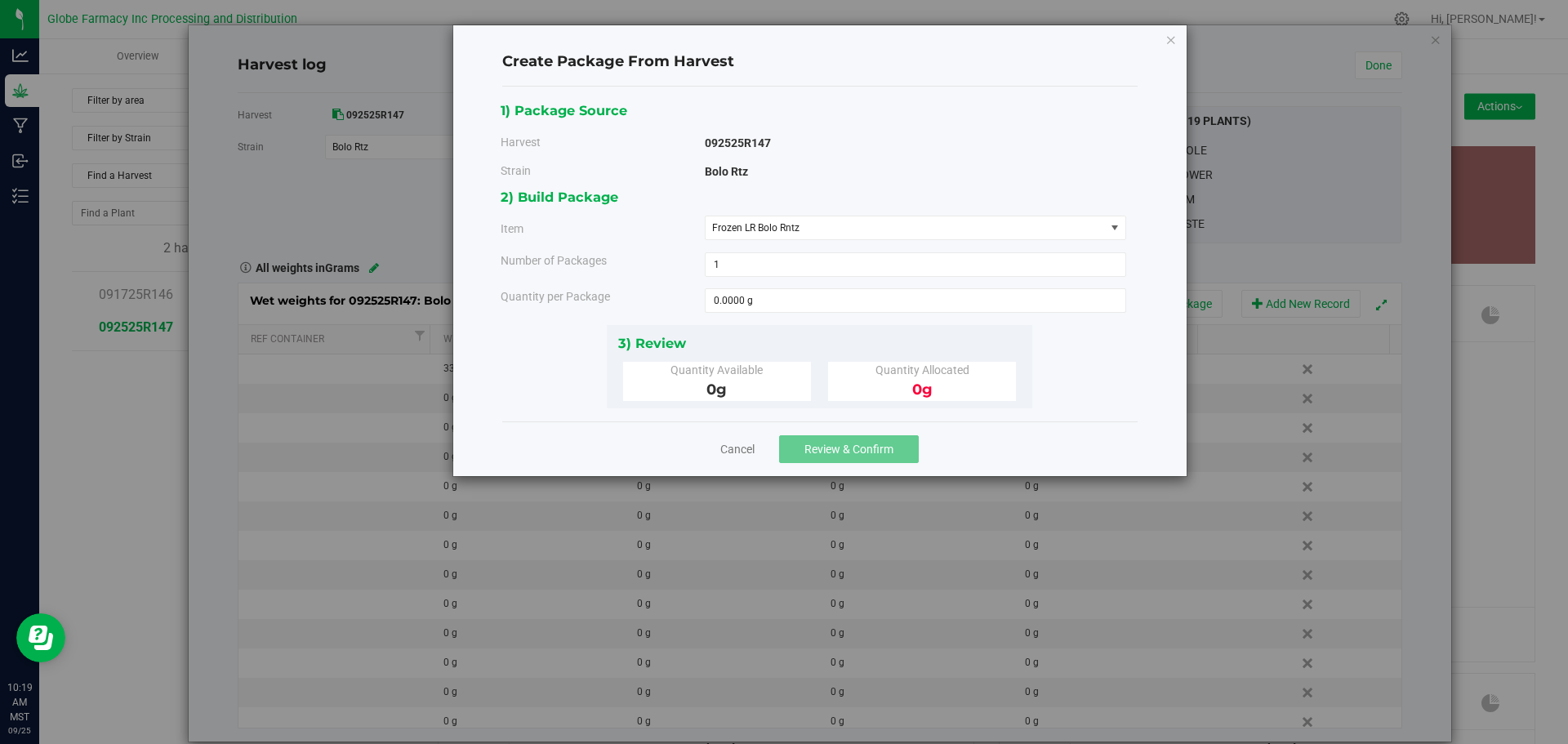
click at [778, 285] on div "2) Build Package Item Frozen LR Bolo Rntz Big League Sherb x Triple Burger B Bu…" at bounding box center [819, 255] width 637 height 138
click at [778, 299] on span at bounding box center [915, 301] width 422 height 25
type input "3800"
type input "3800.0000 g"
click at [774, 337] on div "3) Review" at bounding box center [820, 342] width 404 height 22
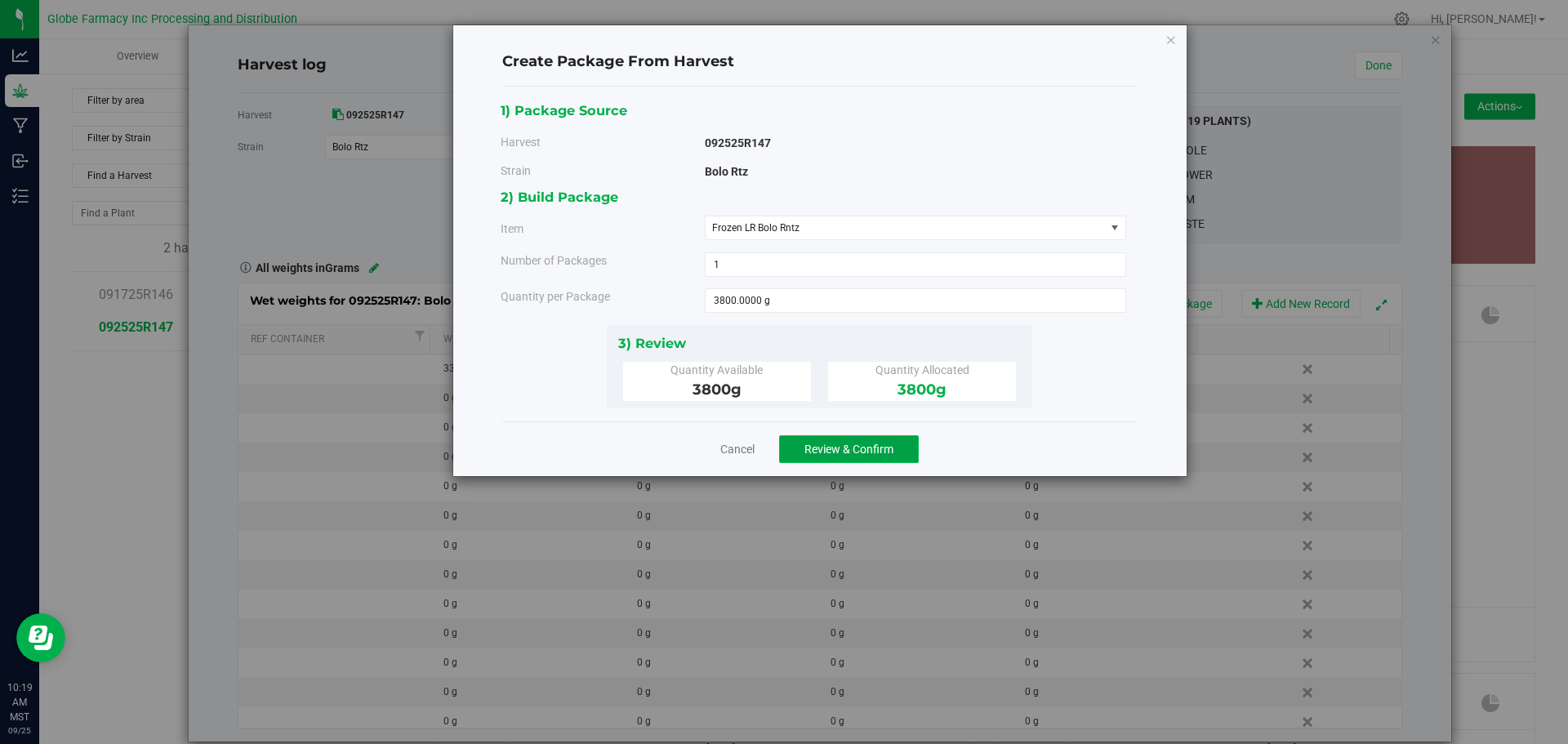
click at [786, 446] on button "Review & Confirm" at bounding box center [849, 448] width 140 height 27
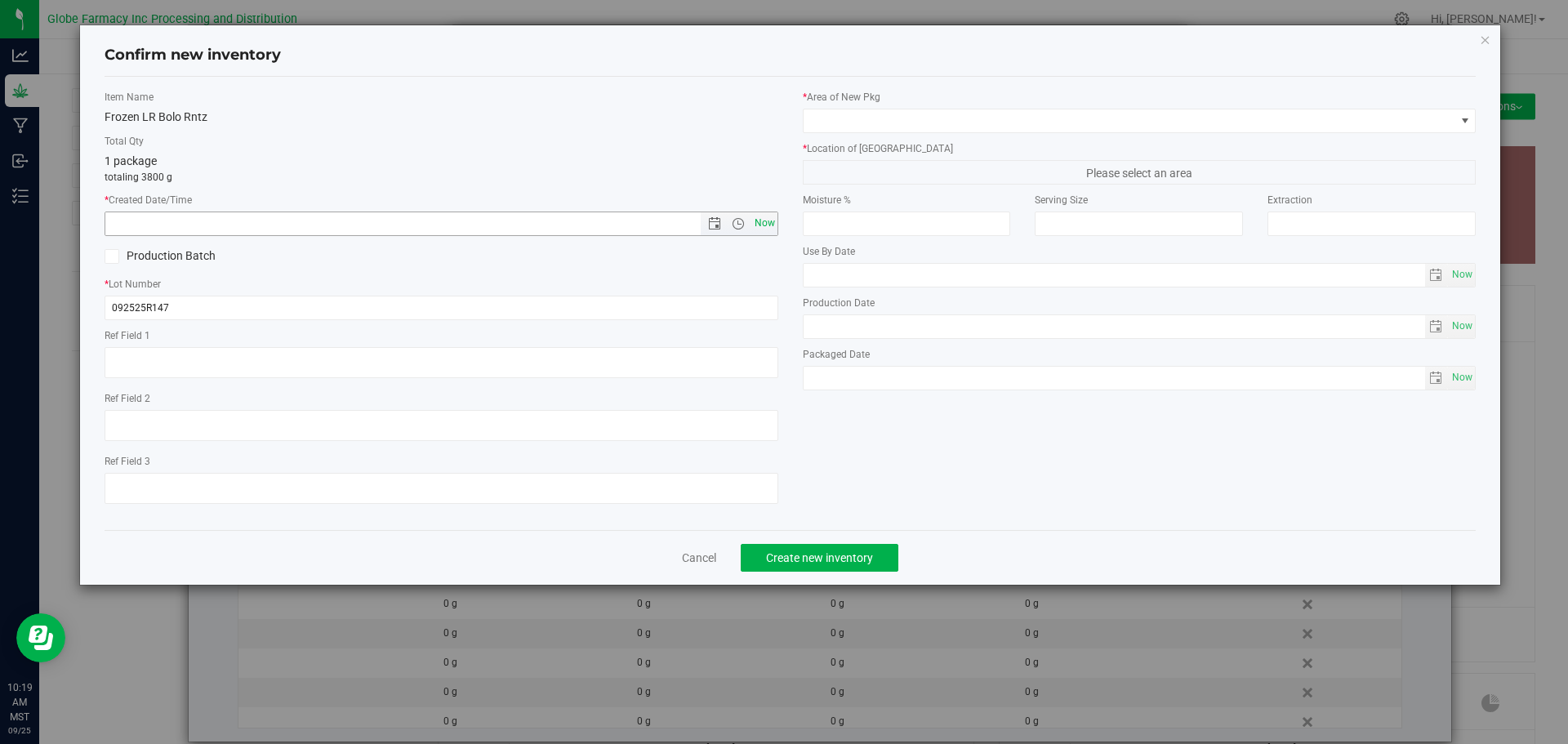
click at [761, 231] on span "Now" at bounding box center [764, 223] width 27 height 24
type input "9/25/2025 10:19 AM"
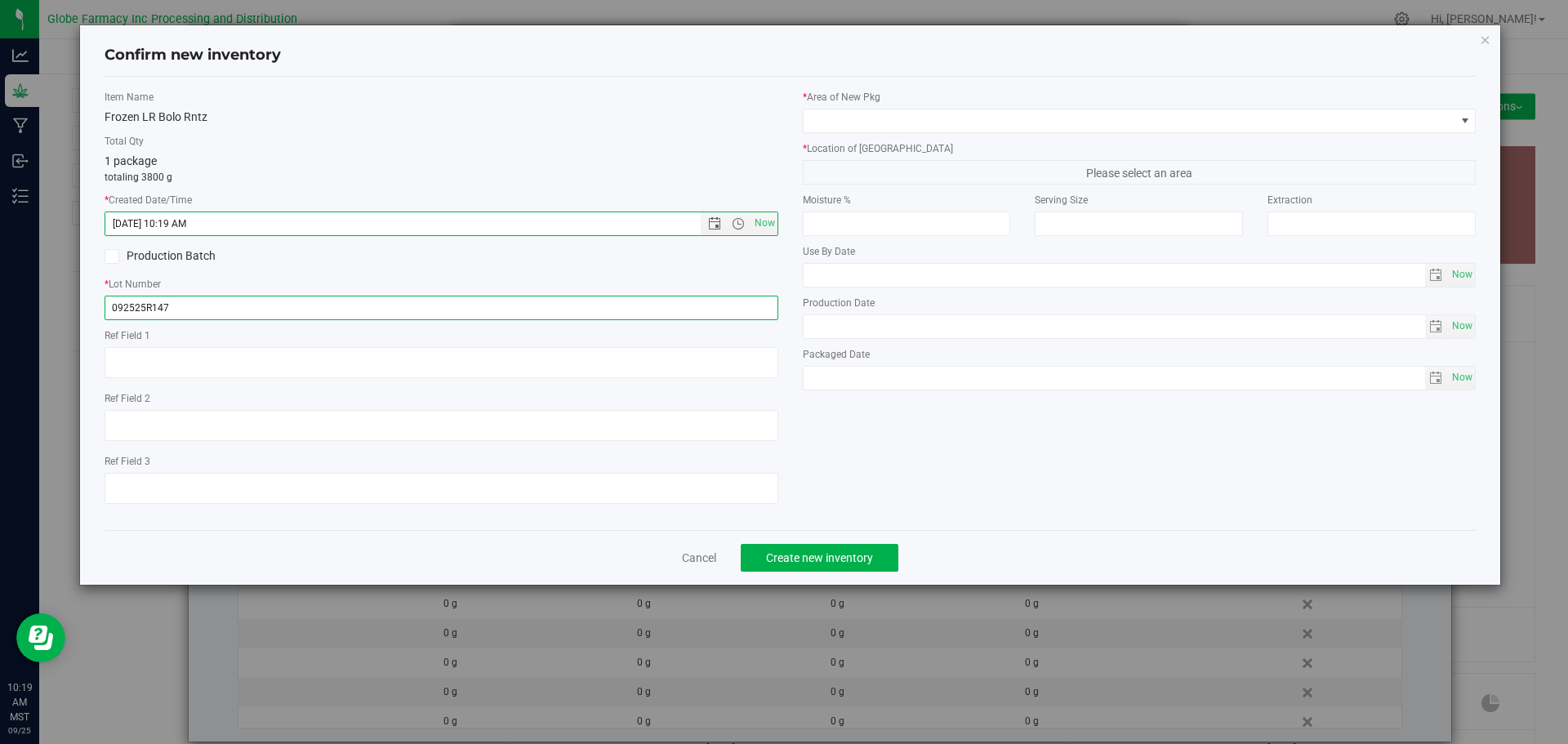
click at [619, 302] on input "092525R147" at bounding box center [442, 308] width 673 height 25
type input "092525R147-BORT"
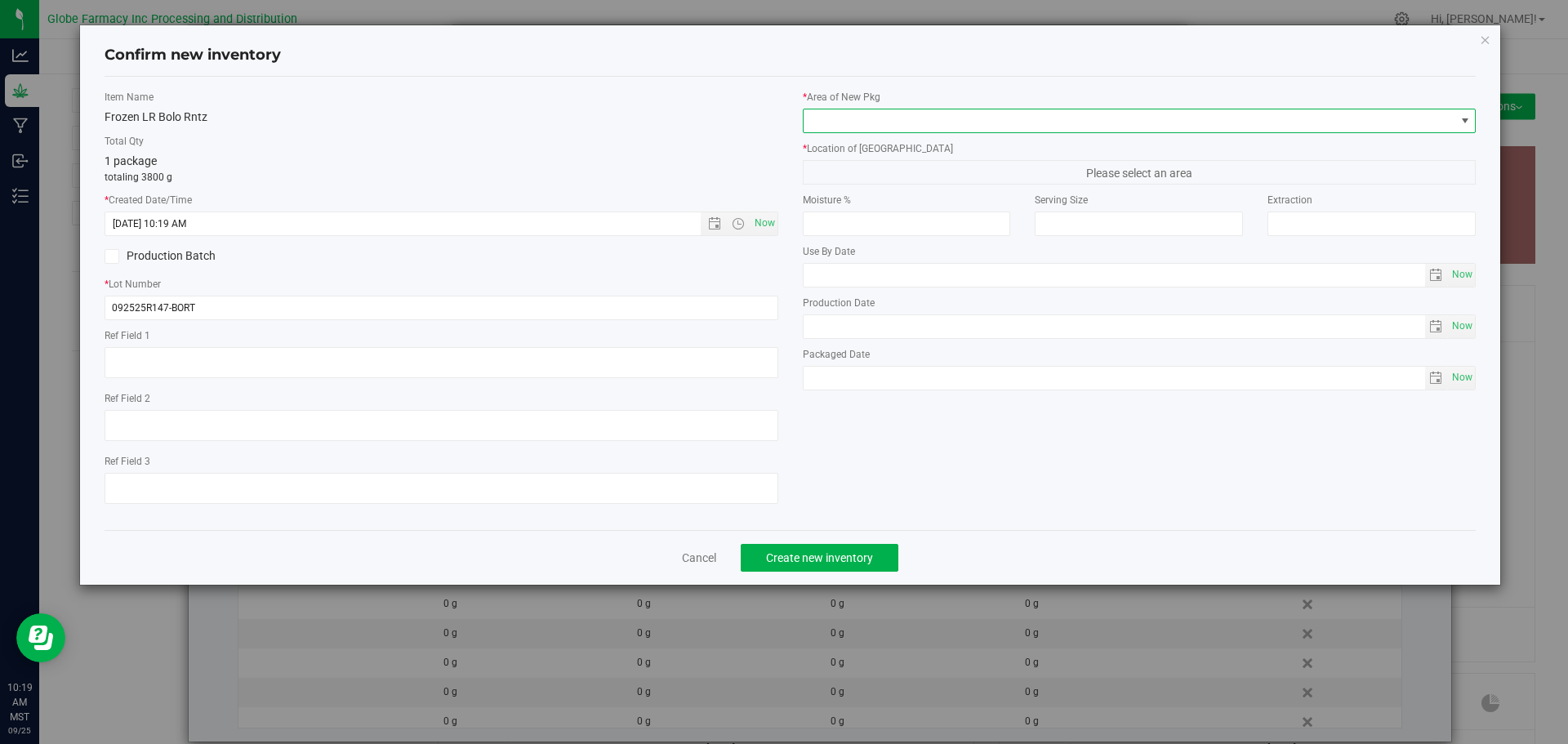
click at [859, 125] on span at bounding box center [1129, 121] width 652 height 23
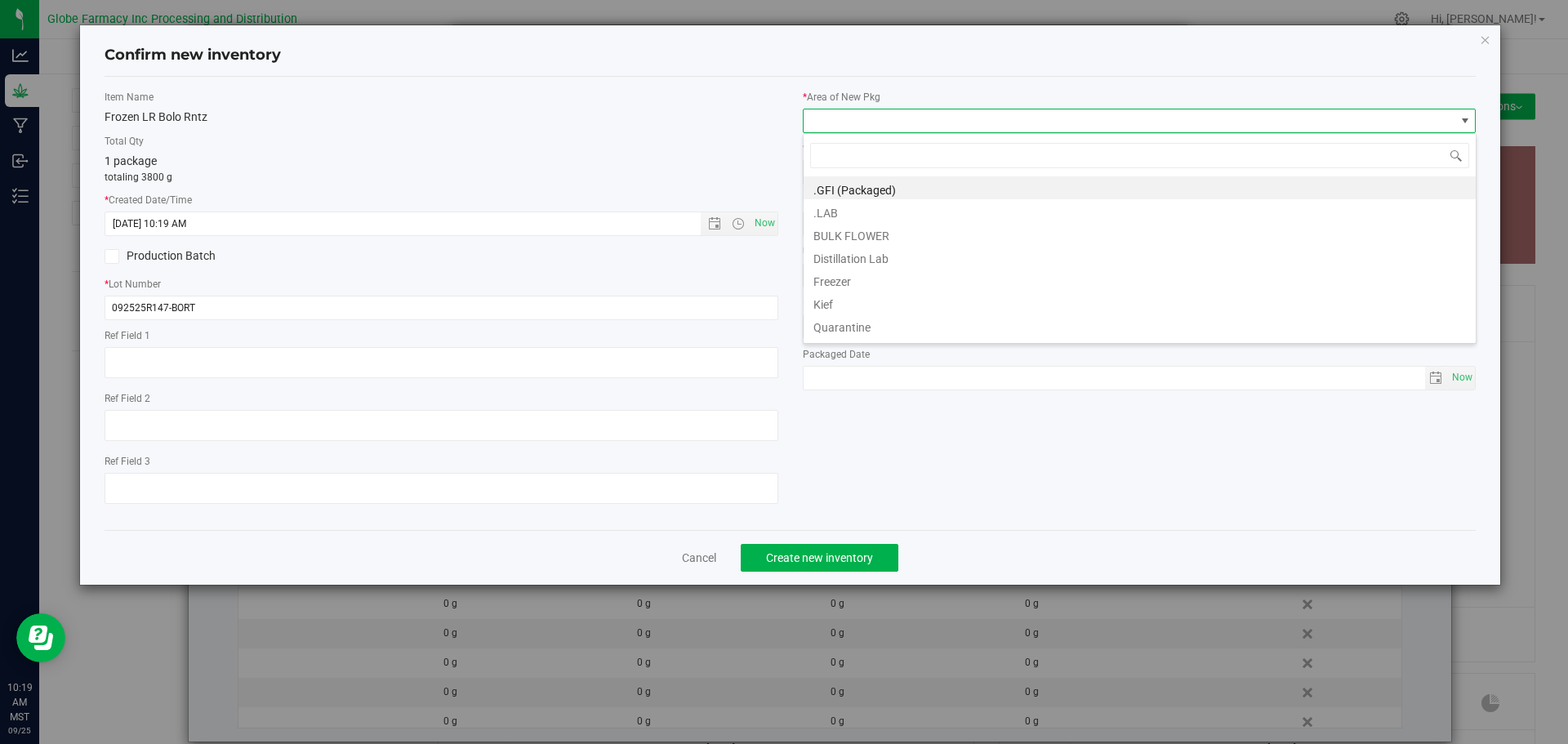
scroll to position [25, 673]
click at [862, 231] on li "BULK FLOWER" at bounding box center [1140, 234] width 672 height 23
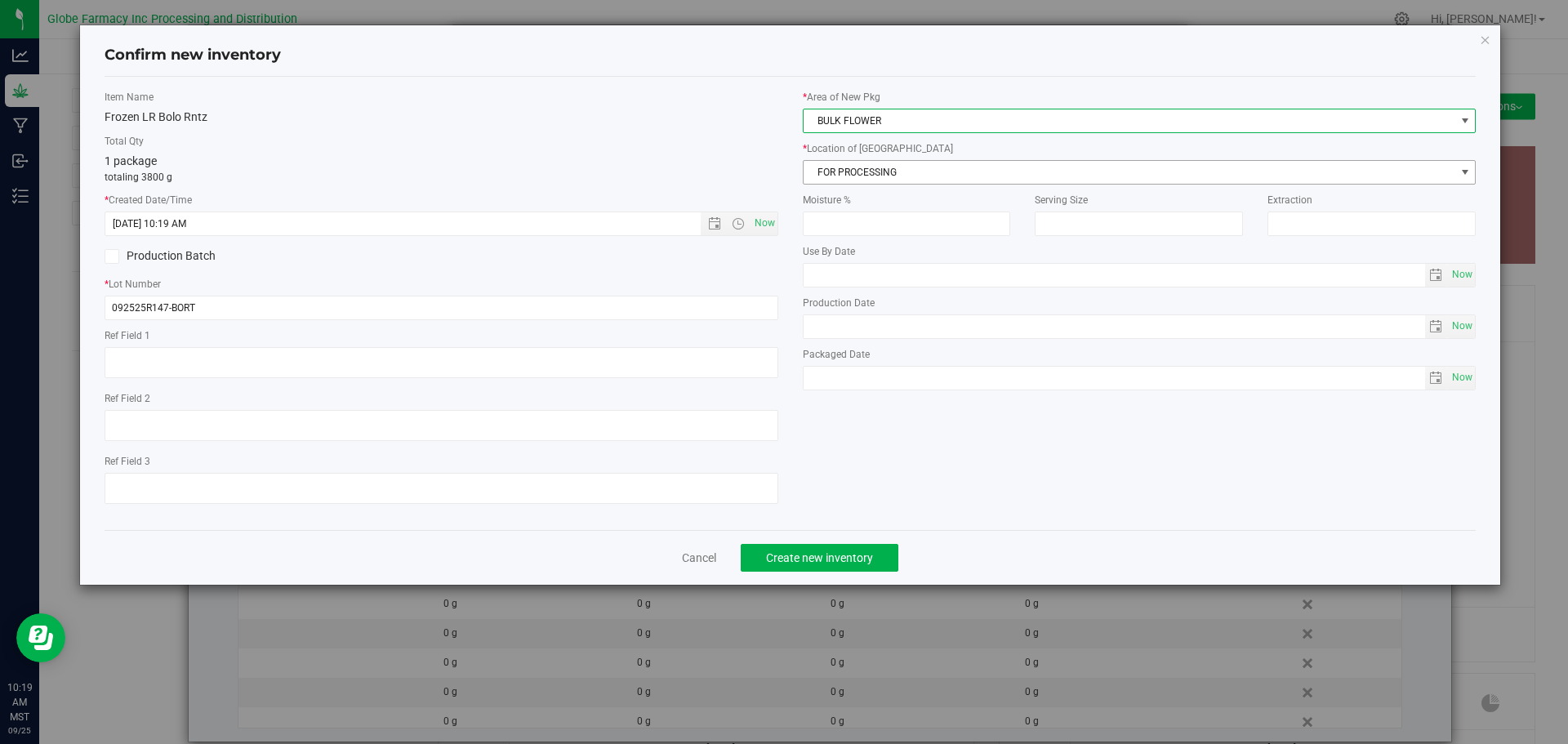
click at [859, 182] on span "FOR PROCESSING" at bounding box center [1129, 172] width 652 height 23
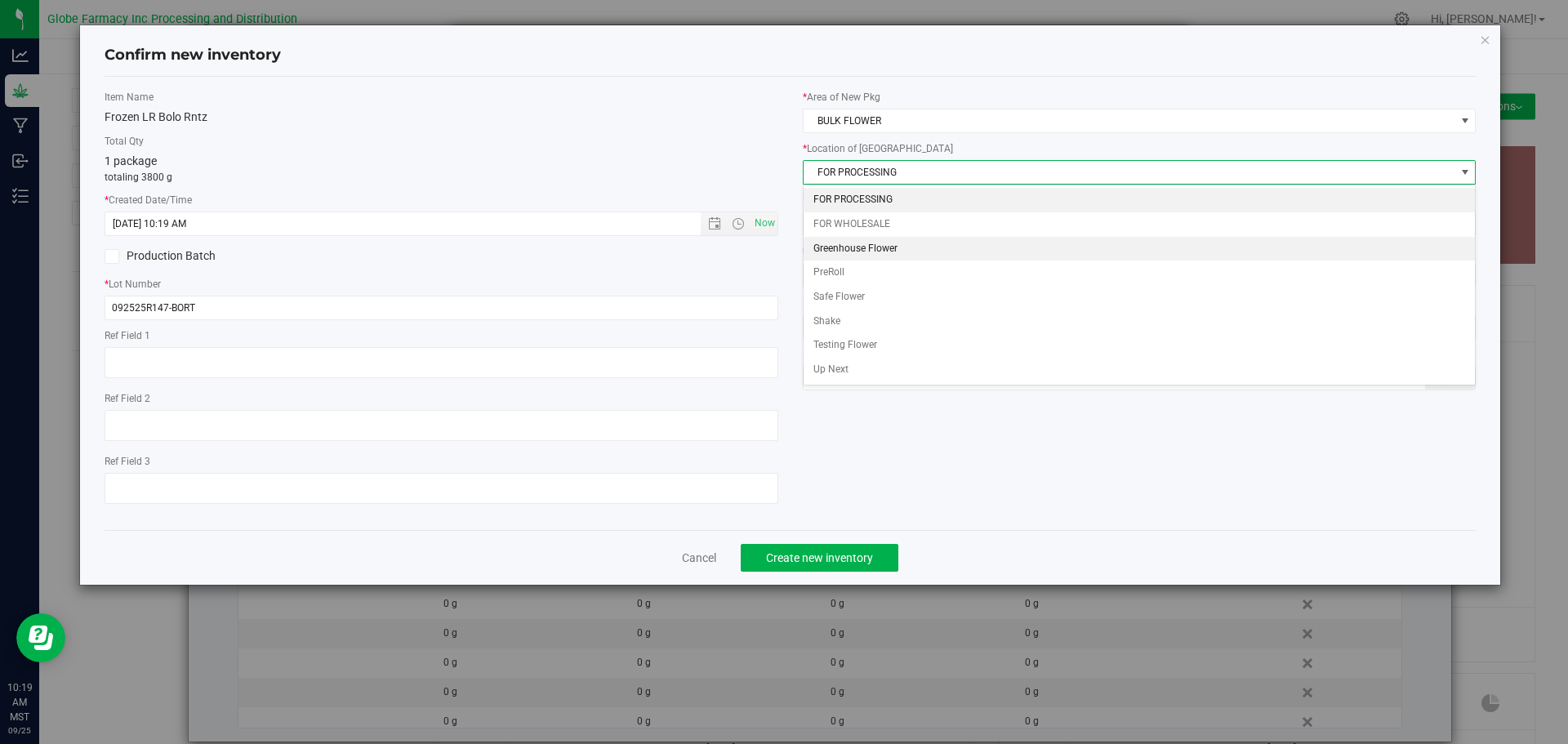
click at [859, 254] on li "Greenhouse Flower" at bounding box center [1140, 249] width 672 height 25
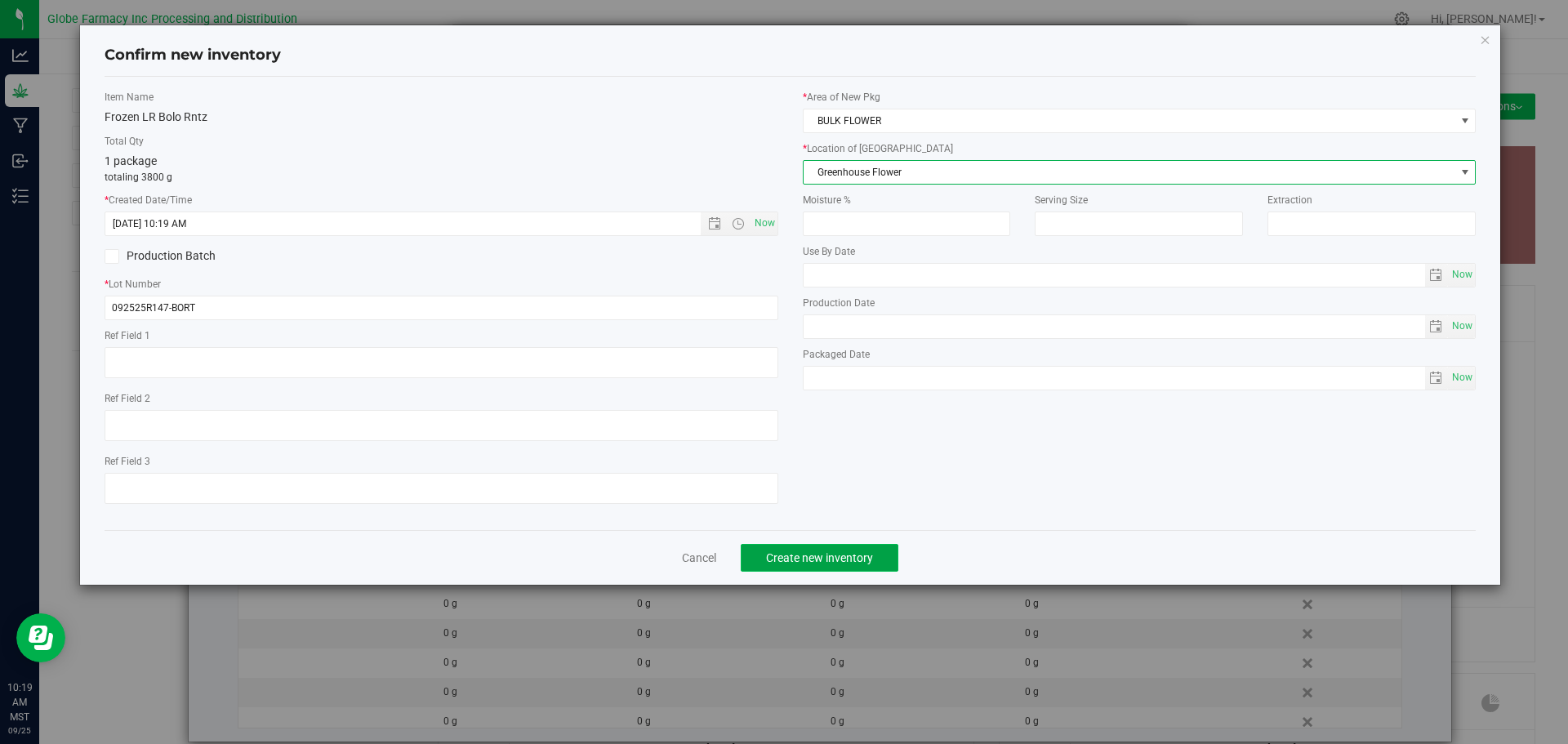
click at [836, 562] on span "Create new inventory" at bounding box center [819, 558] width 107 height 13
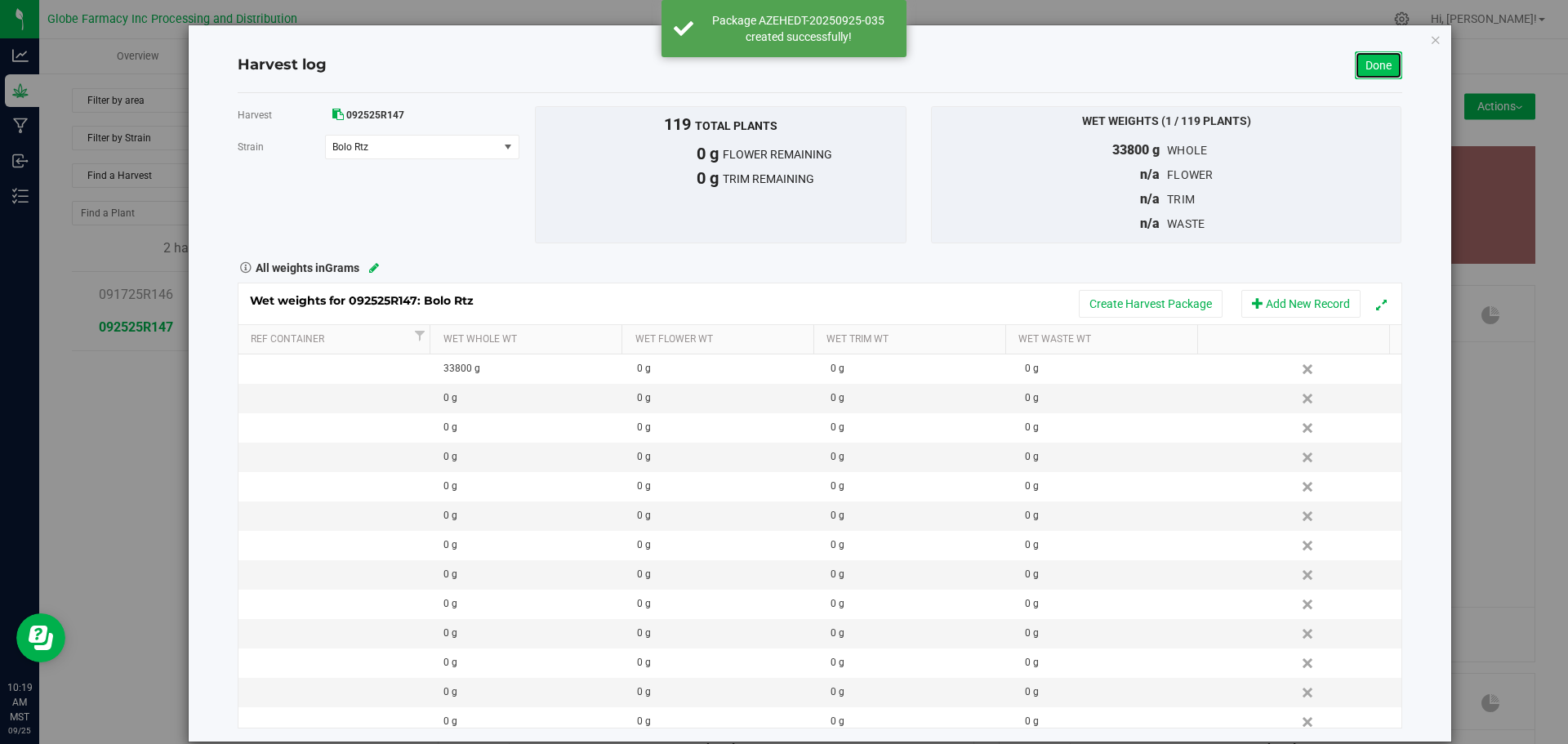
click at [1356, 69] on link "Done" at bounding box center [1379, 64] width 47 height 27
